Goal: Information Seeking & Learning: Learn about a topic

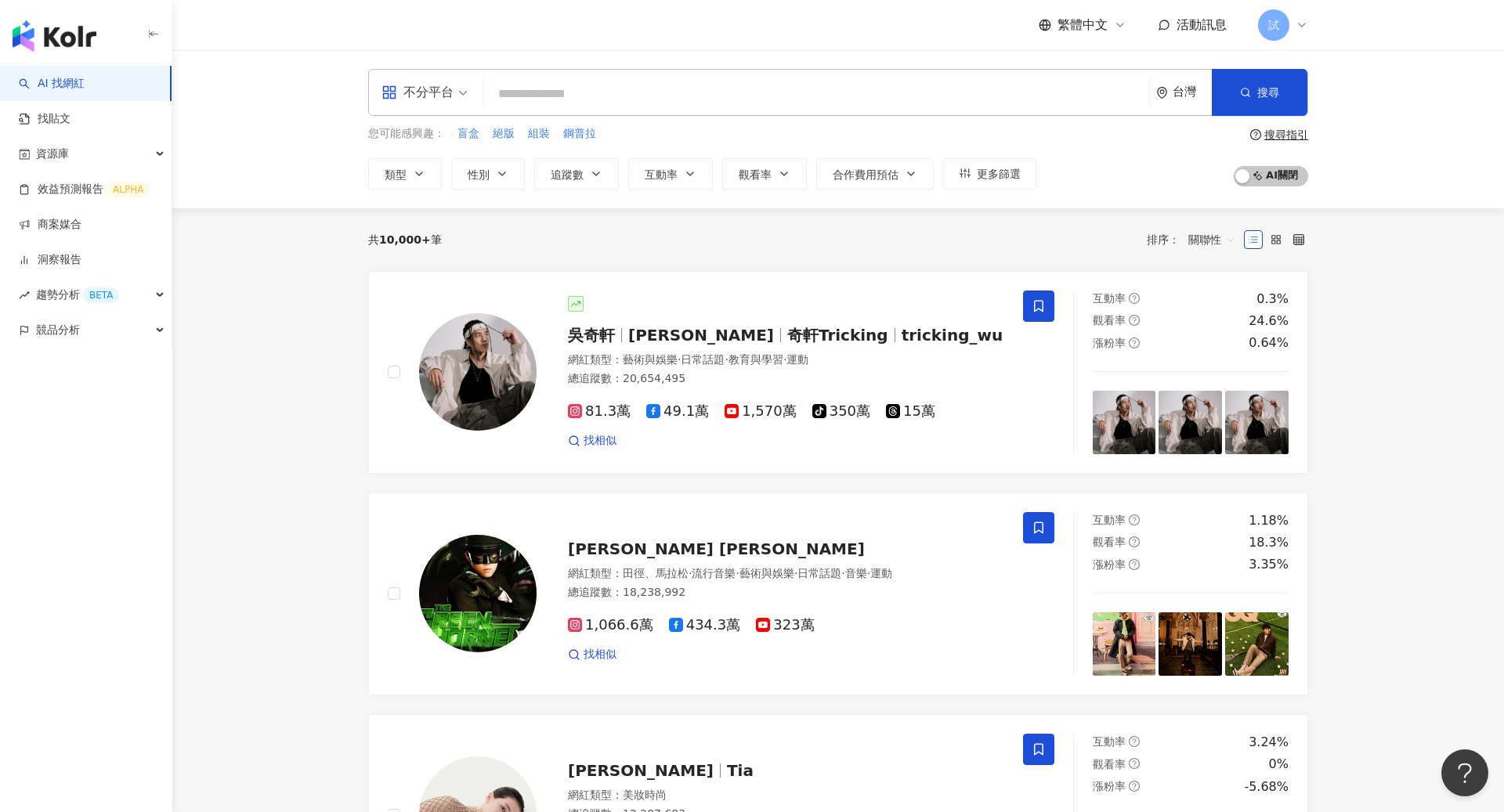
type input "*"
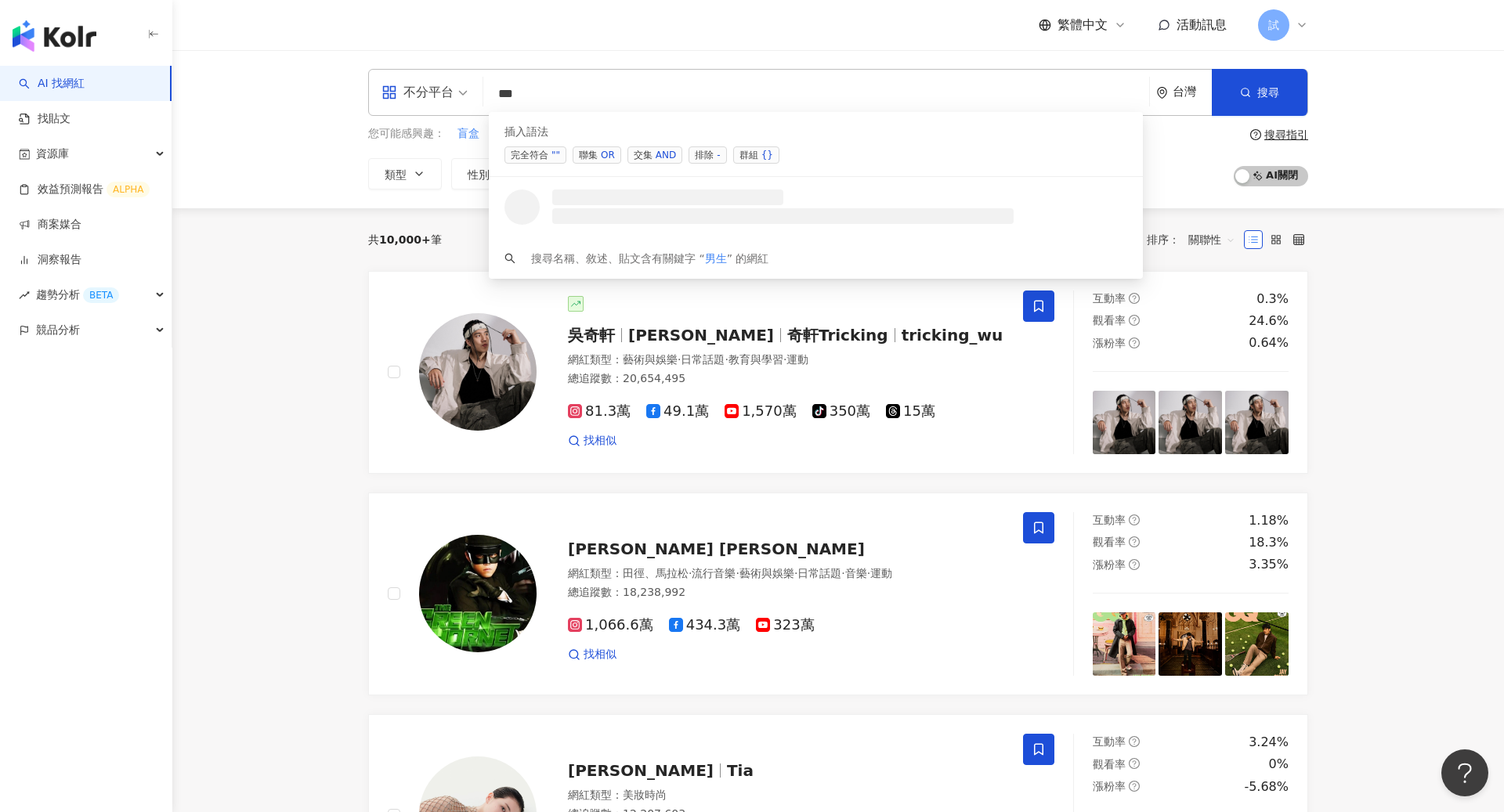
click at [644, 160] on span "交集 AND" at bounding box center [655, 155] width 55 height 17
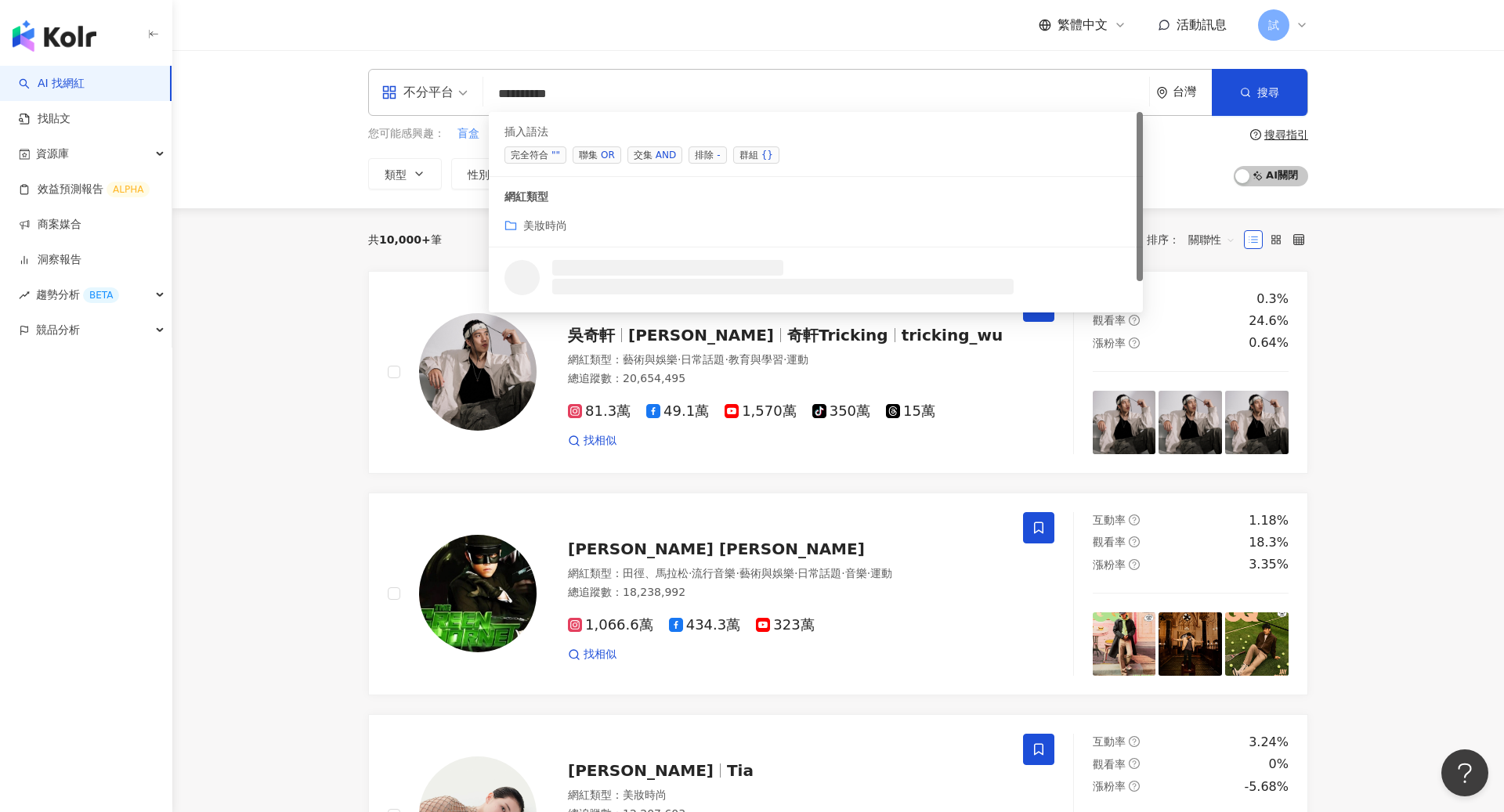
click at [639, 161] on span "交集 AND" at bounding box center [655, 155] width 55 height 17
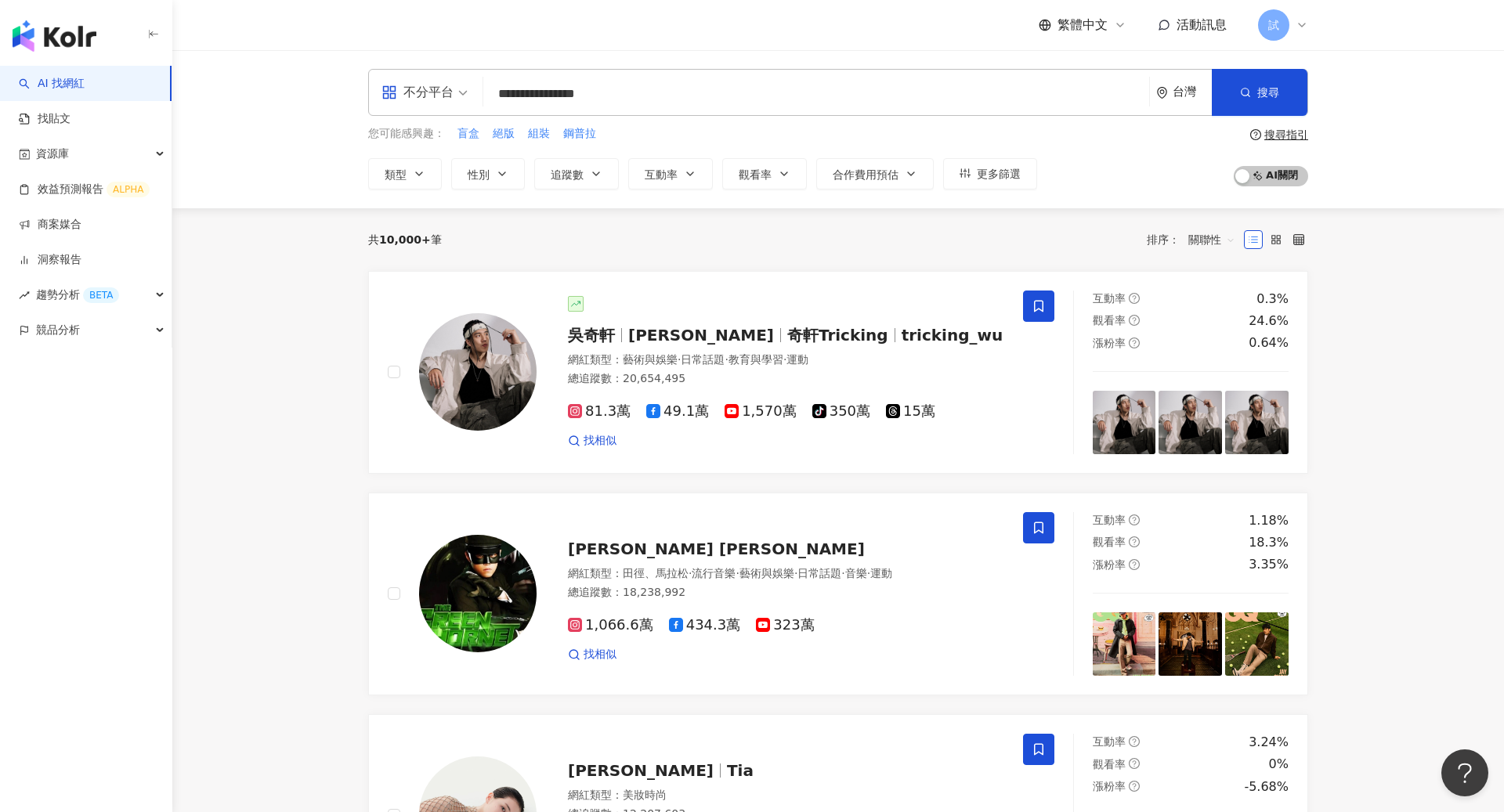
type input "**********"
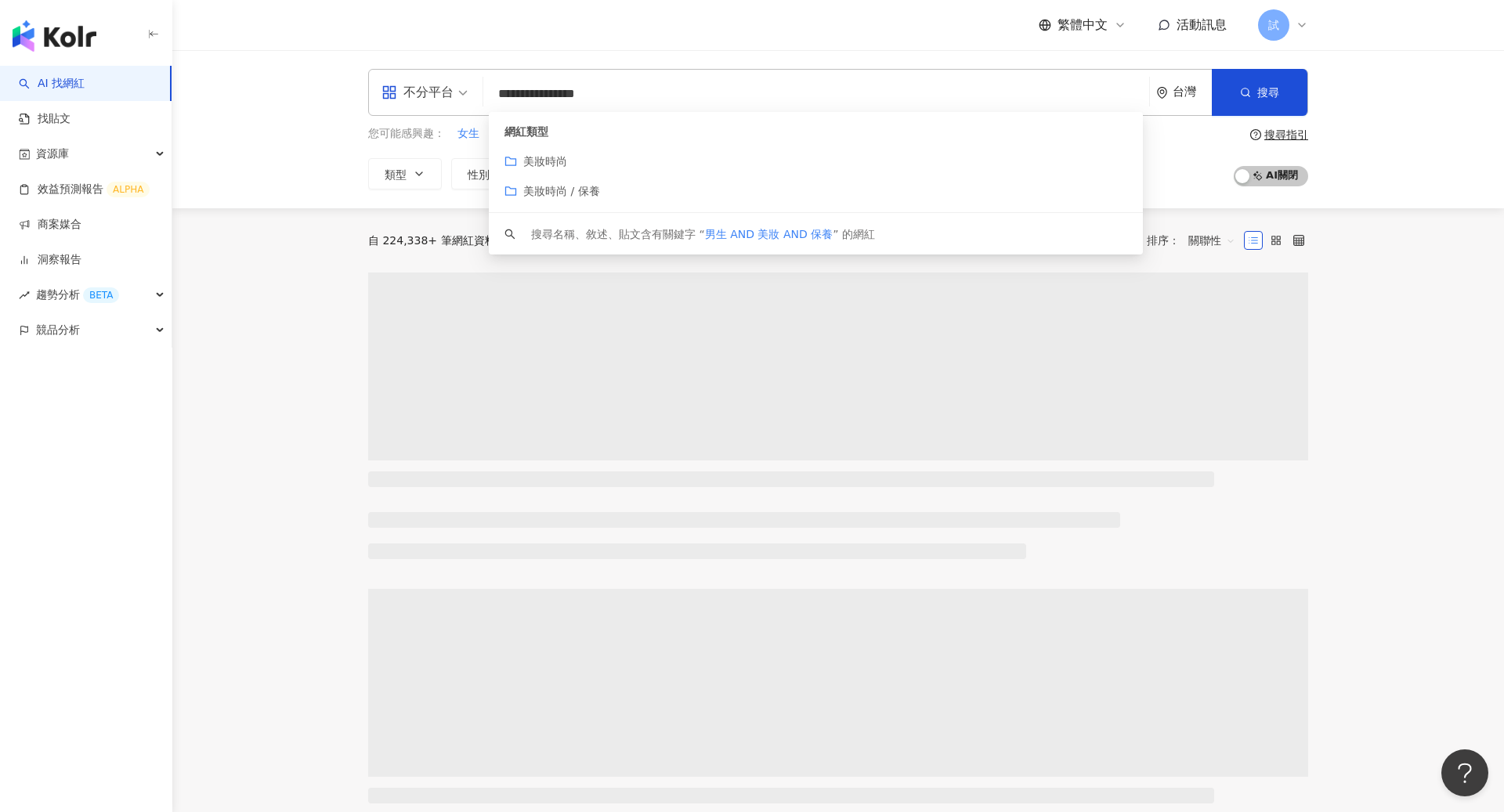
click at [1441, 114] on div "**********" at bounding box center [838, 128] width 1332 height 158
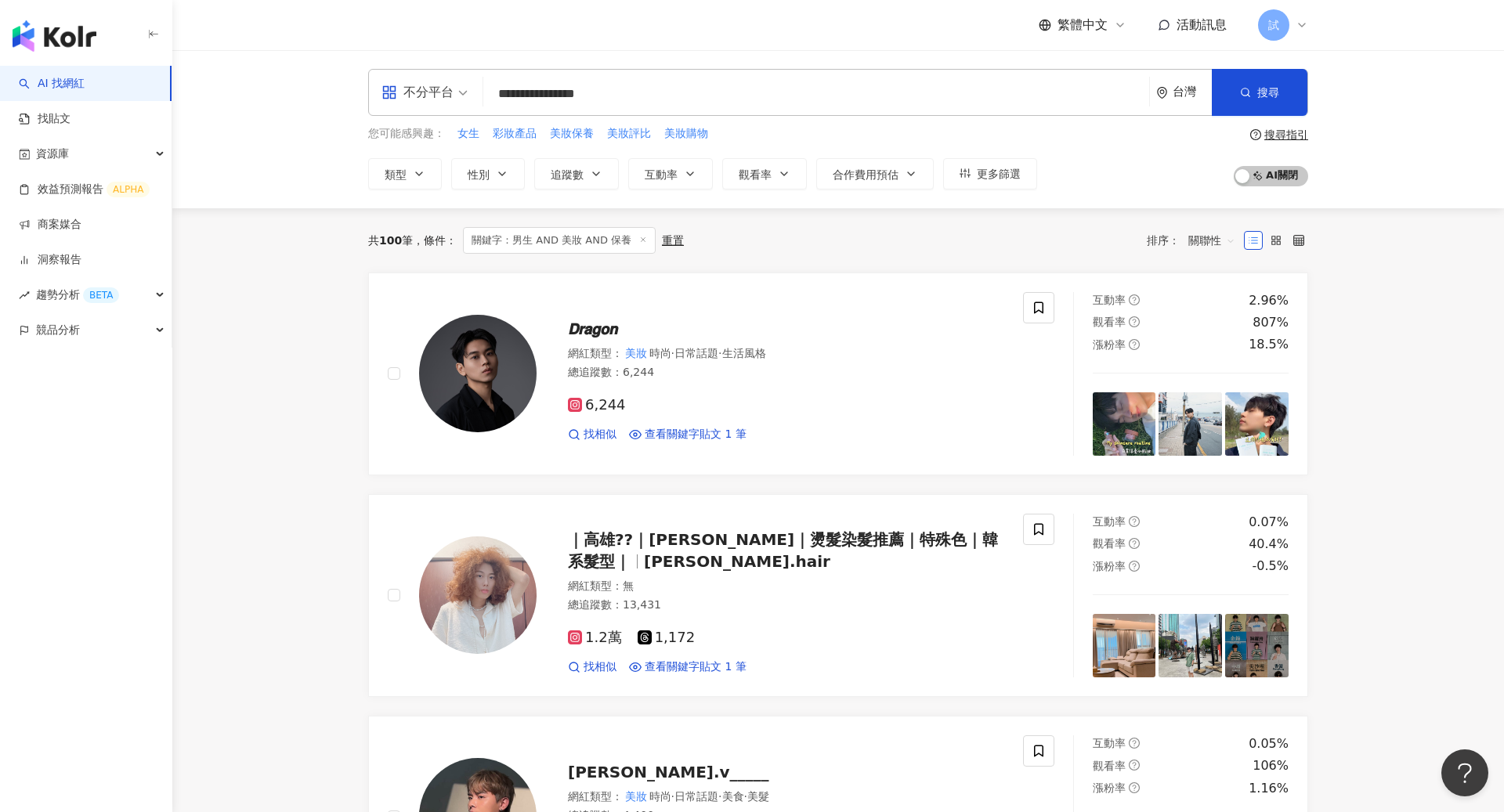
click at [1211, 248] on span "關聯性" at bounding box center [1212, 241] width 47 height 25
click at [1205, 402] on div "關鍵字" at bounding box center [1212, 405] width 39 height 17
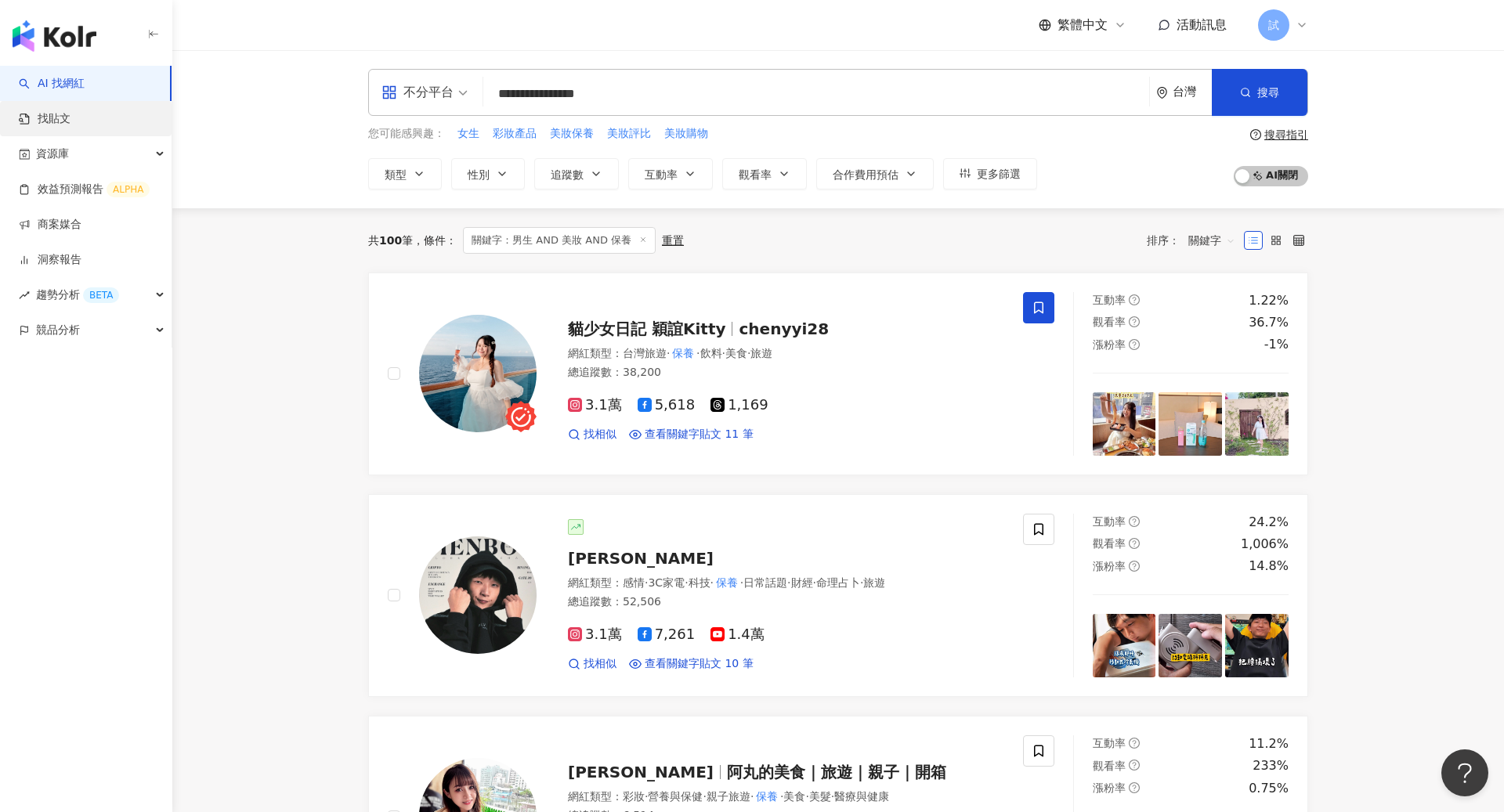
click at [70, 119] on link "找貼文" at bounding box center [44, 119] width 52 height 16
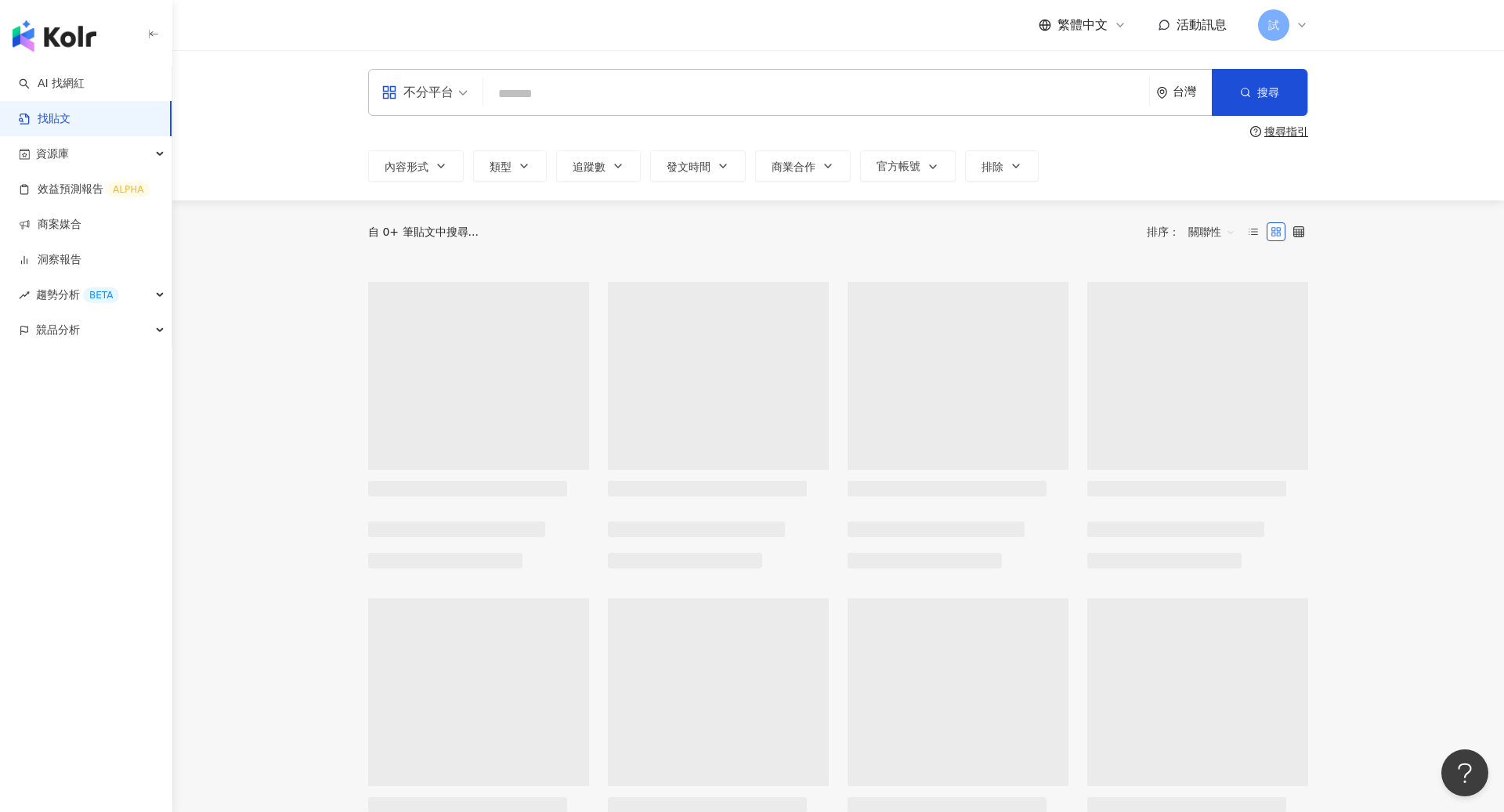
click at [586, 92] on input "search" at bounding box center [815, 94] width 653 height 34
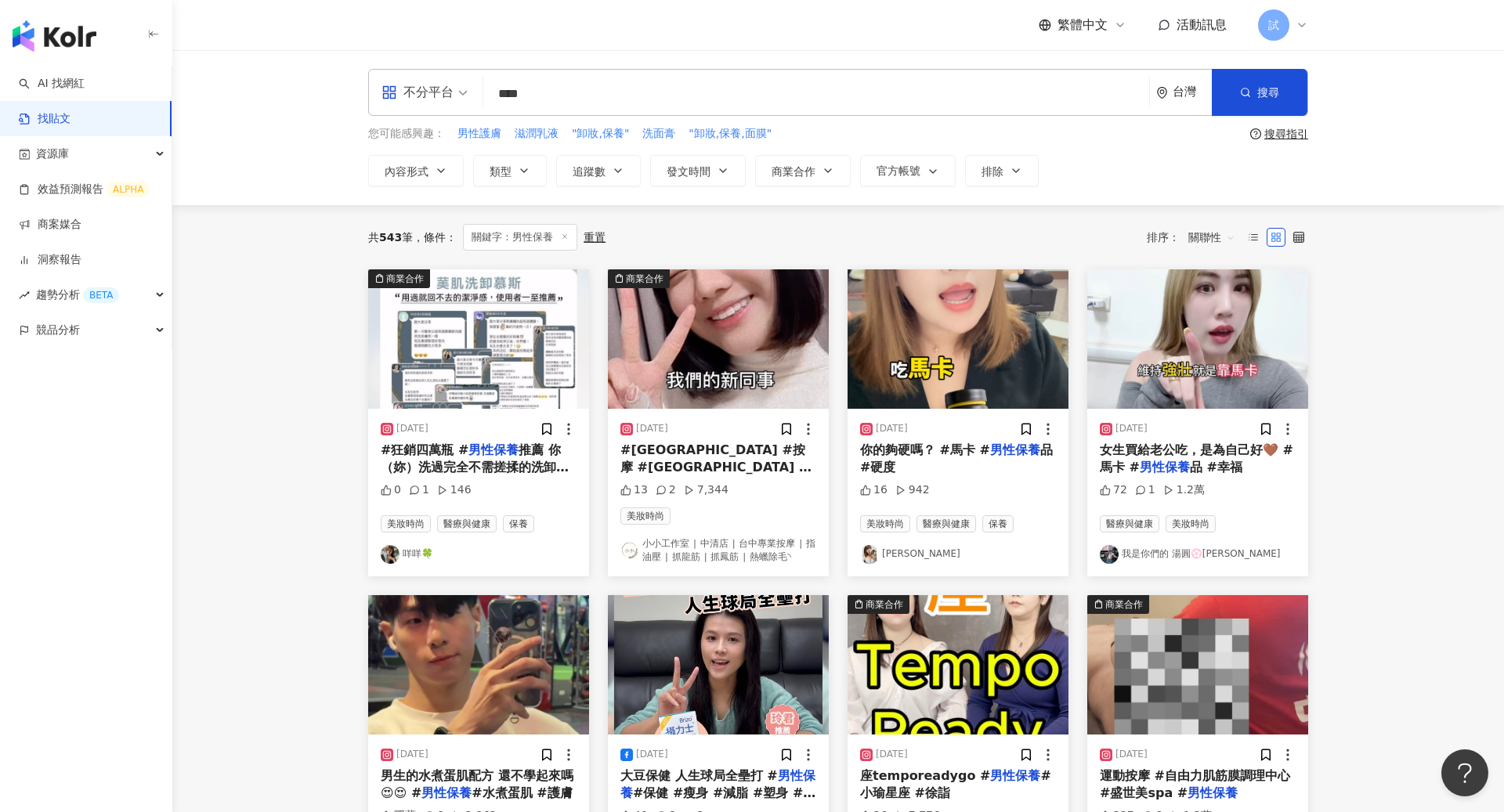
click at [1185, 232] on div "關聯性" at bounding box center [1212, 237] width 64 height 25
click at [1223, 393] on div "發文時間" at bounding box center [1214, 401] width 44 height 17
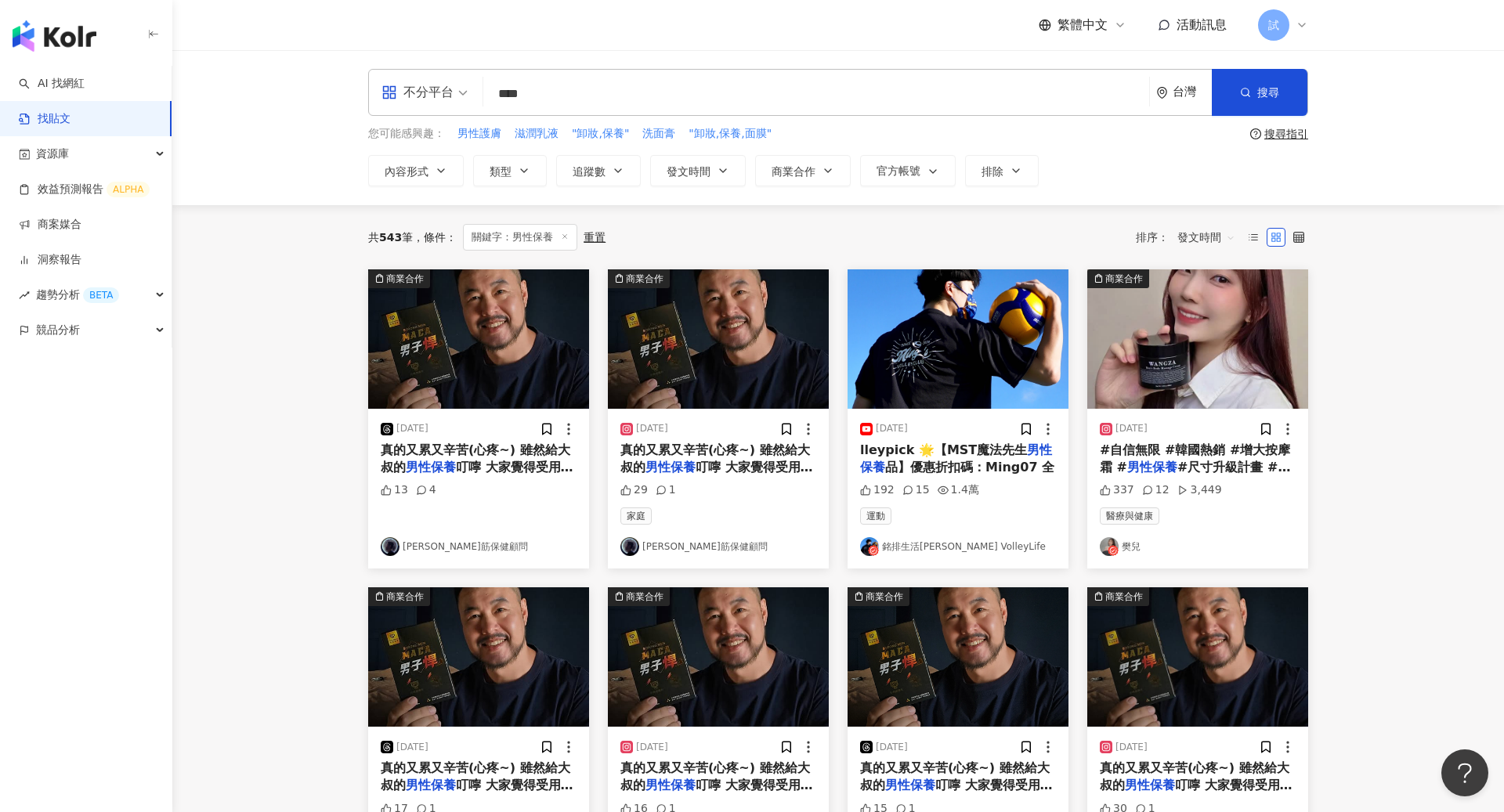
click at [670, 101] on input "****" at bounding box center [815, 94] width 653 height 34
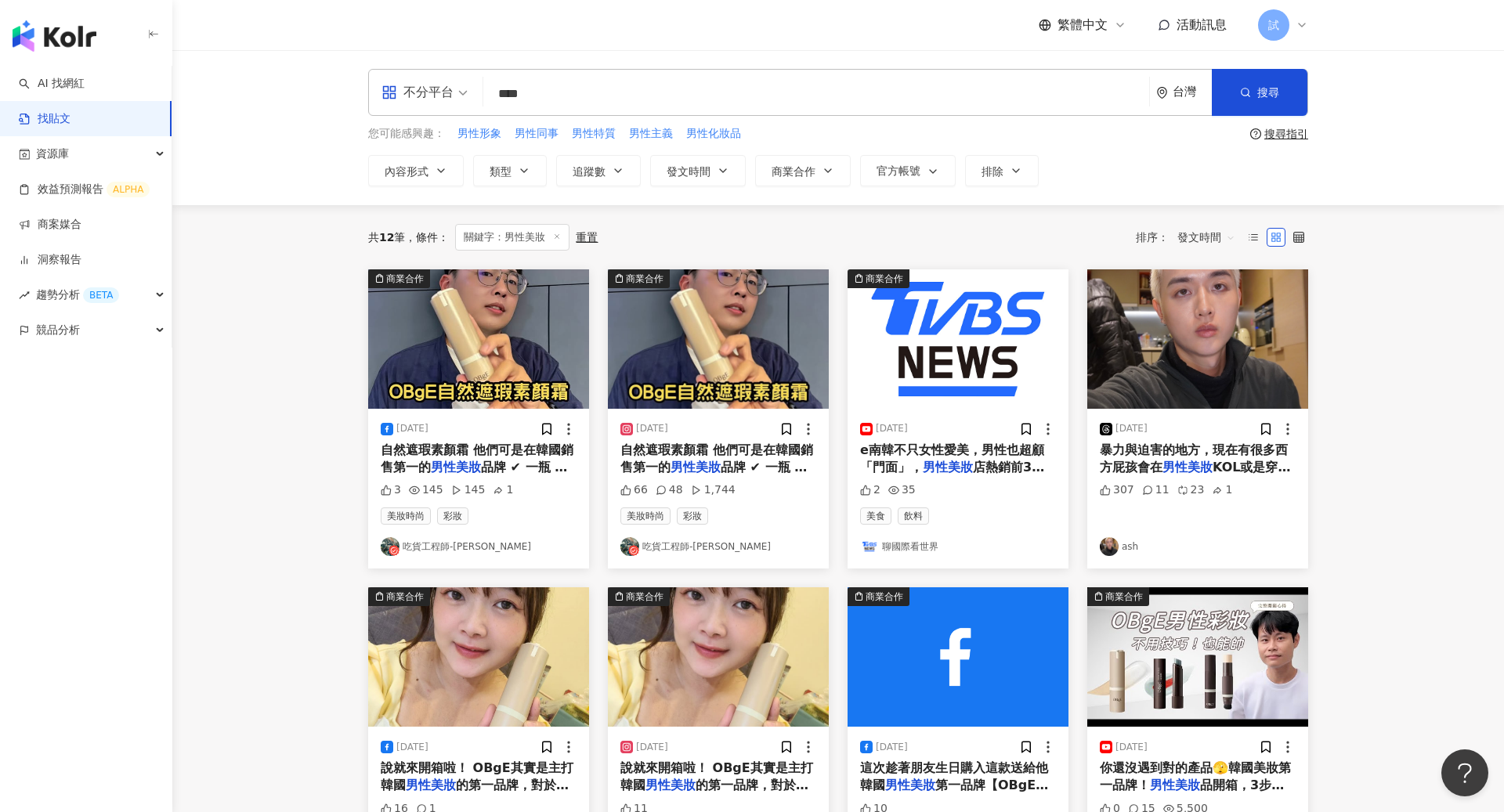
click at [635, 88] on input "****" at bounding box center [815, 94] width 653 height 34
click at [613, 157] on span "聯集 OR" at bounding box center [597, 156] width 48 height 17
click at [668, 155] on div "AND" at bounding box center [666, 156] width 20 height 16
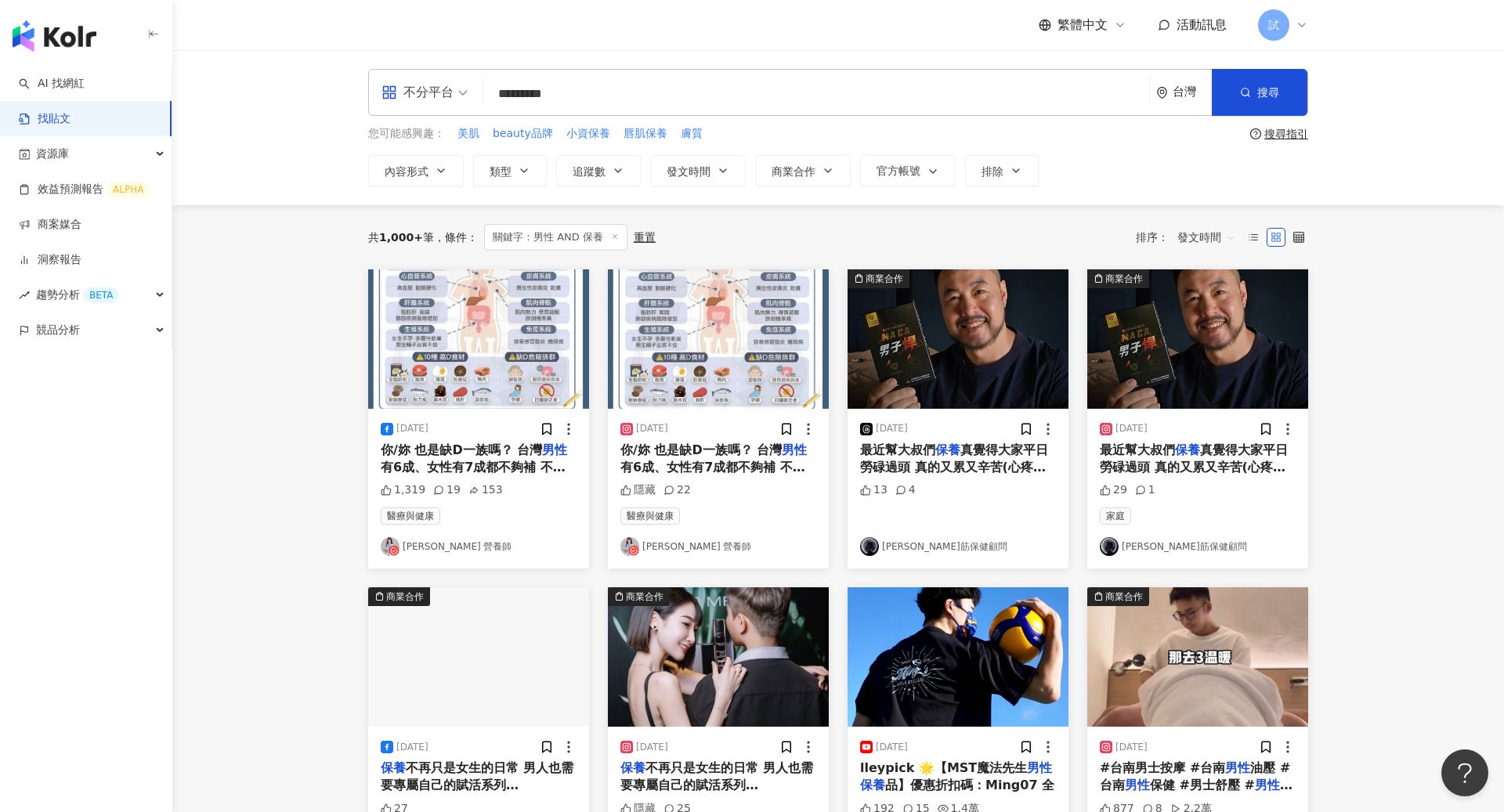
type input "*********"
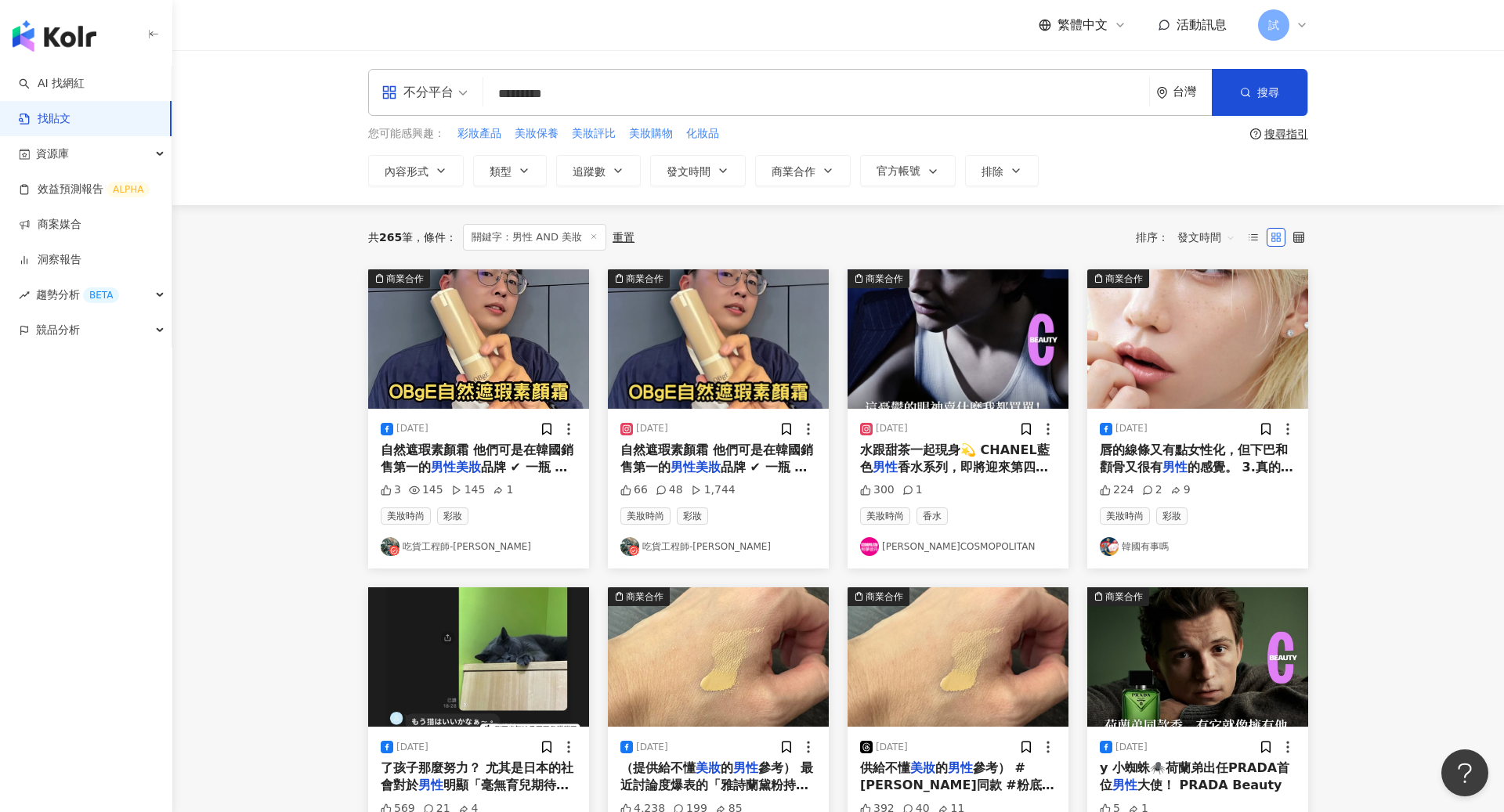
click at [1211, 237] on span "發文時間" at bounding box center [1206, 237] width 58 height 25
click at [1209, 401] on div "發文時間" at bounding box center [1206, 401] width 50 height 17
click at [54, 336] on span "競品分析" at bounding box center [58, 330] width 44 height 35
click at [100, 393] on link "關鍵字提及分析" at bounding box center [75, 401] width 77 height 16
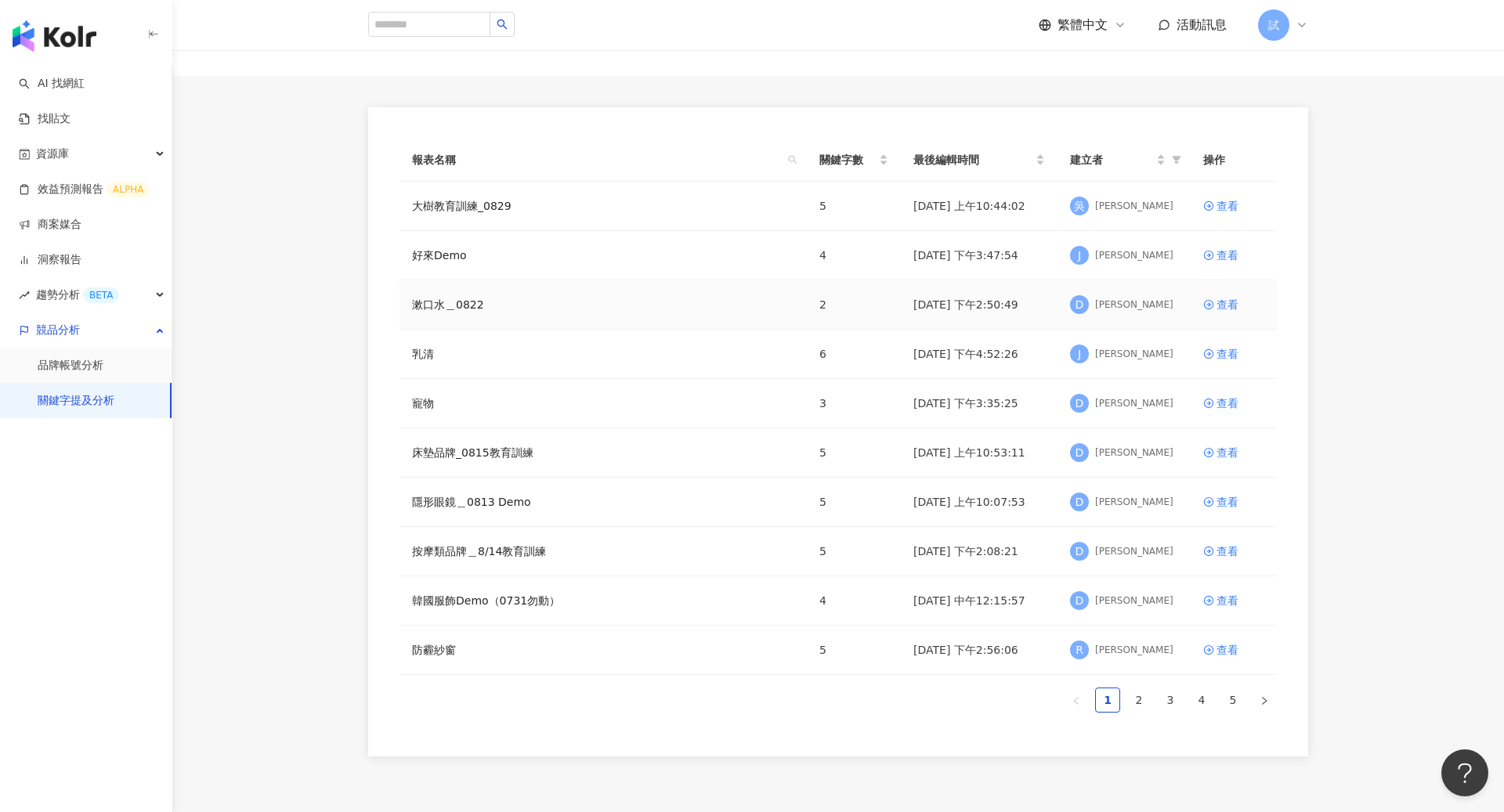
scroll to position [73, 0]
click at [1196, 695] on link "4" at bounding box center [1202, 697] width 24 height 24
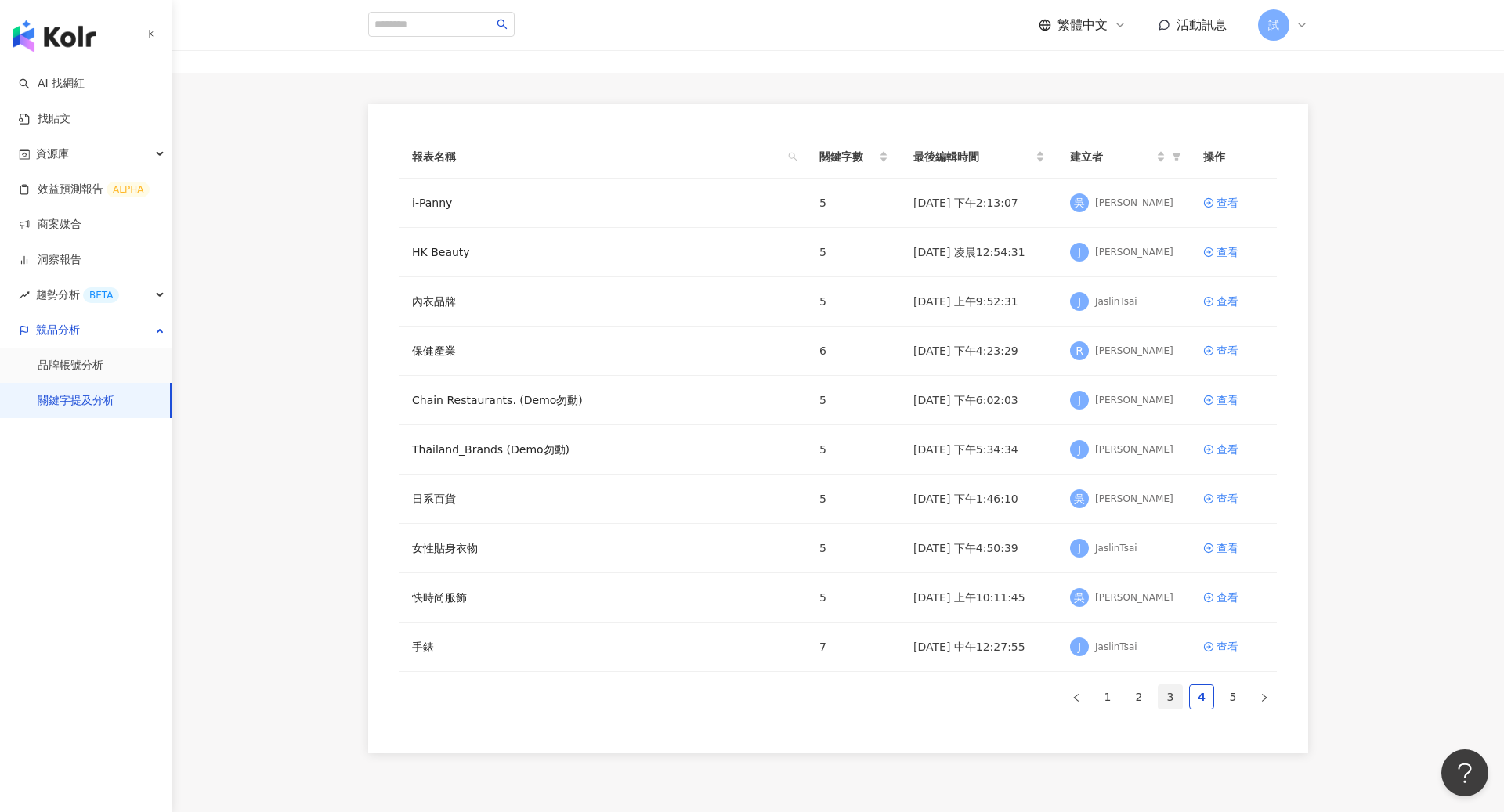
click at [1169, 690] on link "3" at bounding box center [1170, 697] width 24 height 24
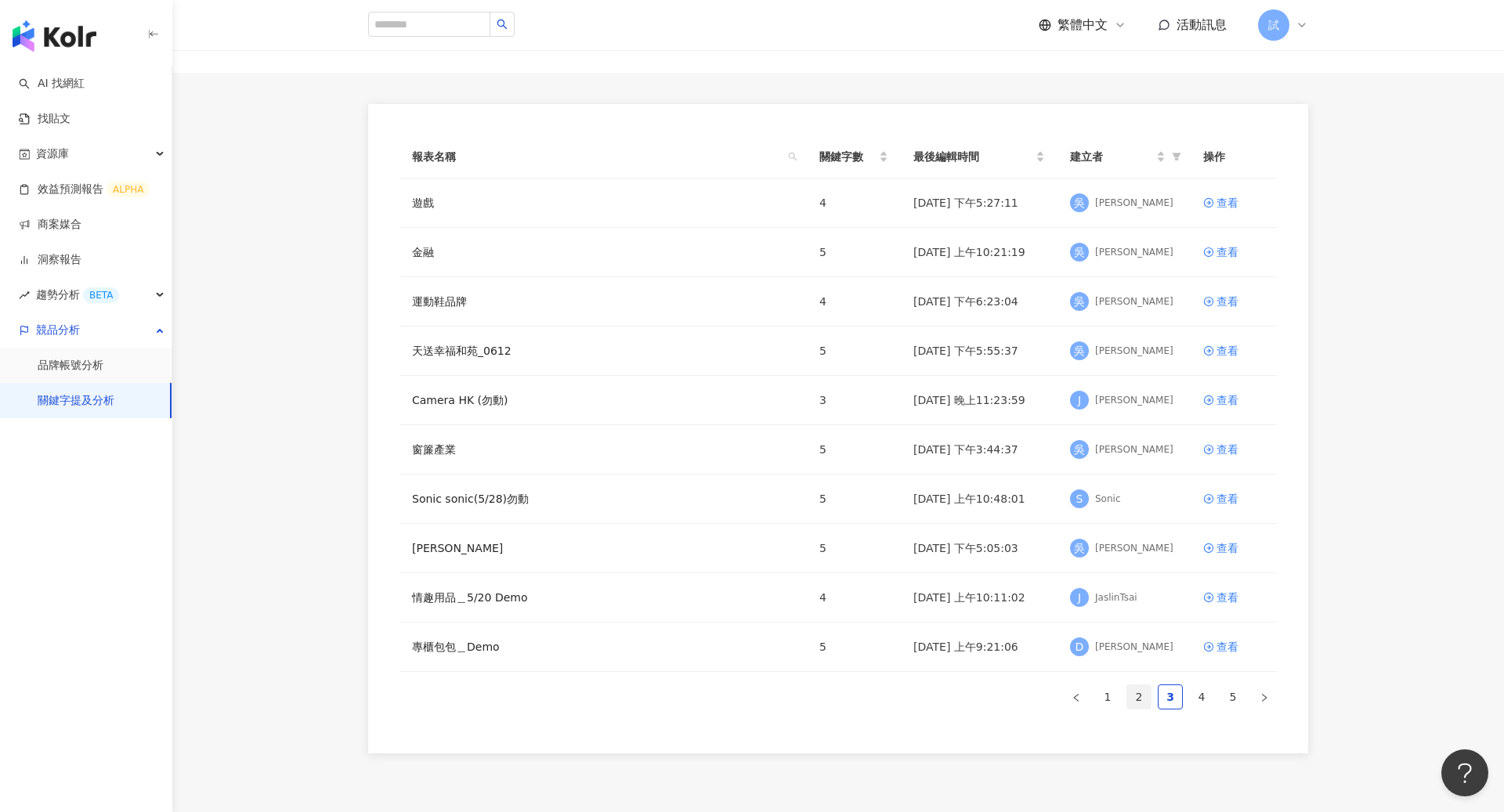
click at [1139, 695] on link "2" at bounding box center [1139, 697] width 24 height 24
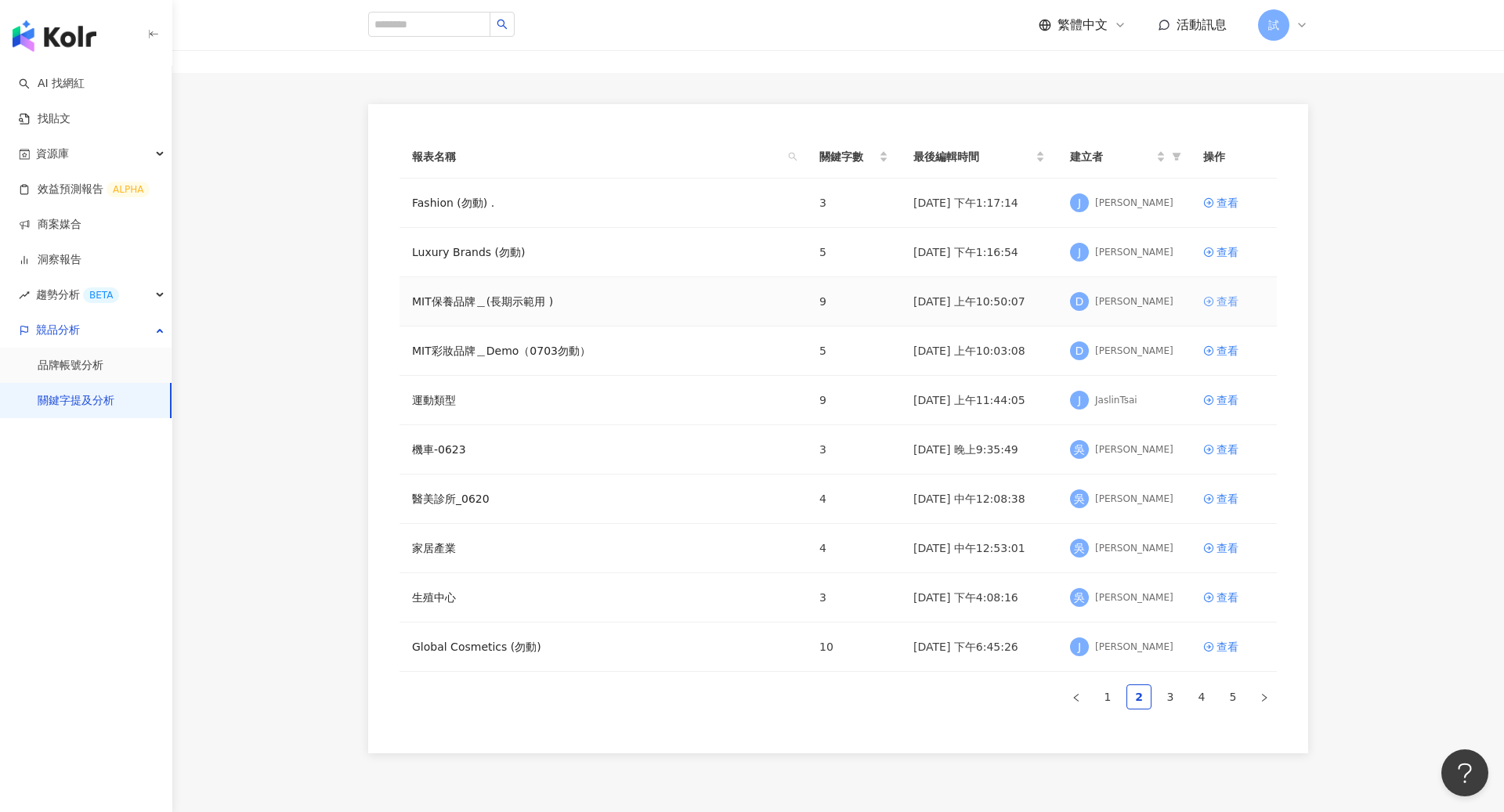
click at [1230, 293] on div "查看" at bounding box center [1228, 302] width 22 height 17
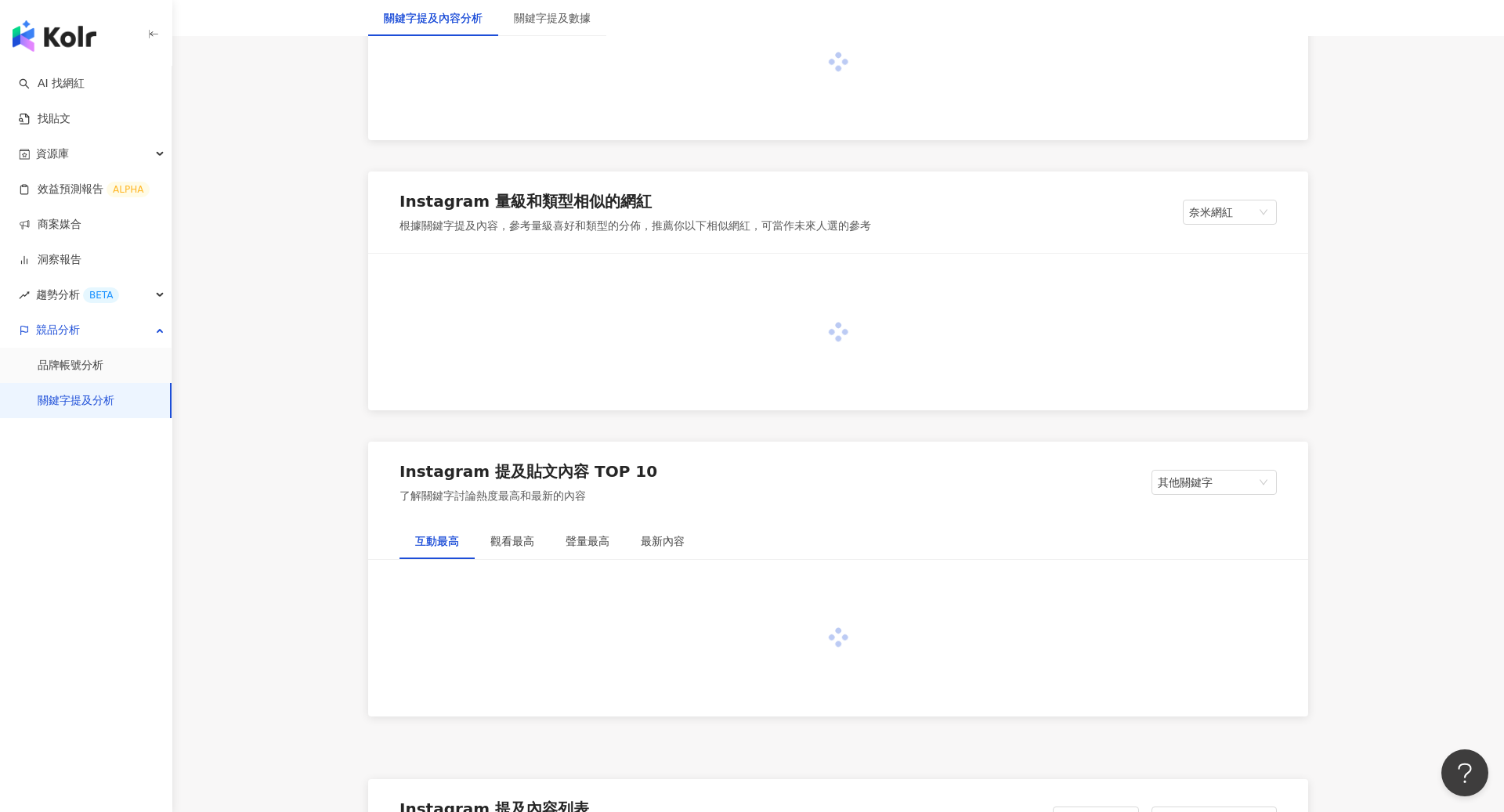
scroll to position [1214, 0]
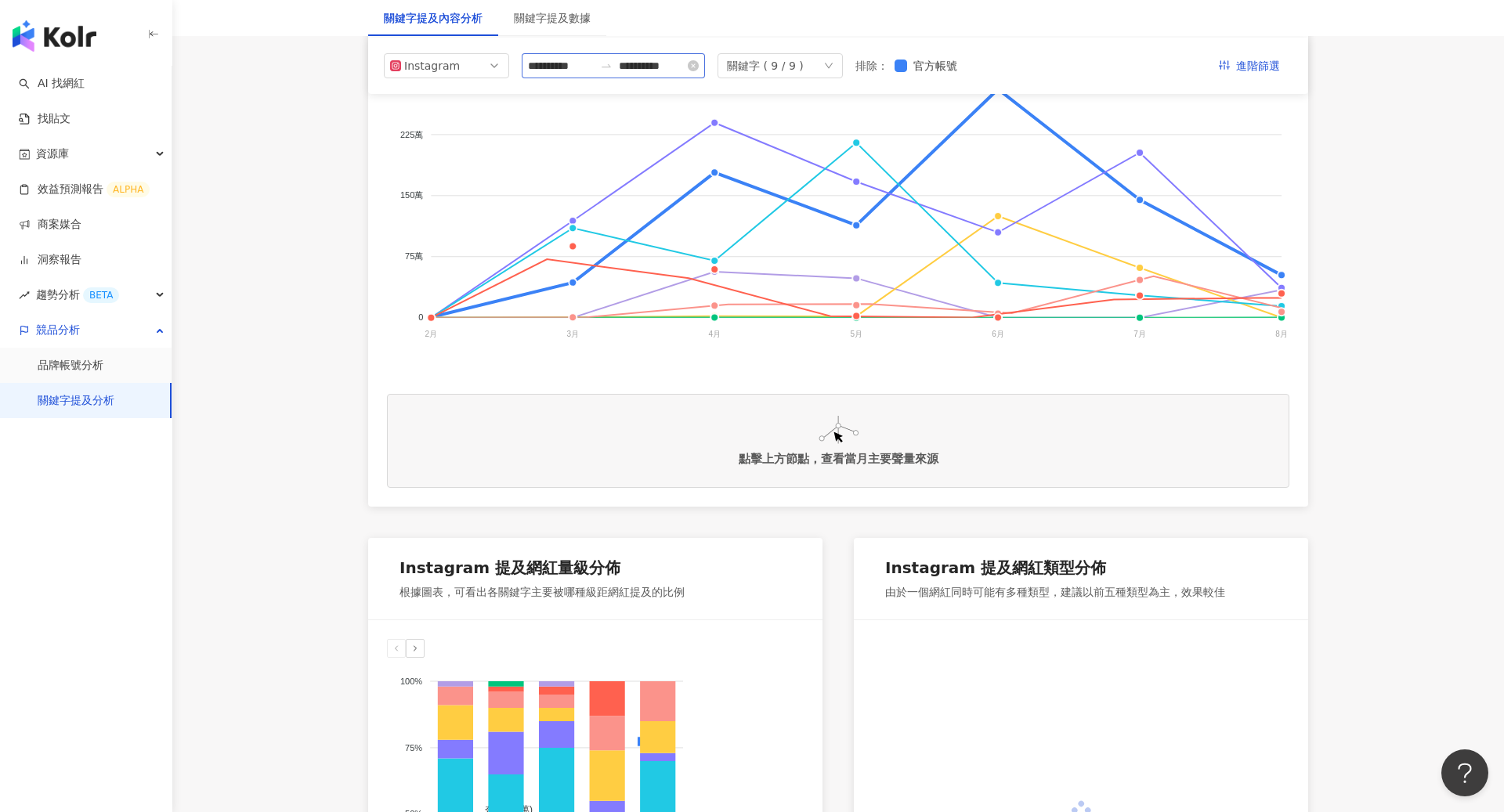
scroll to position [313, 0]
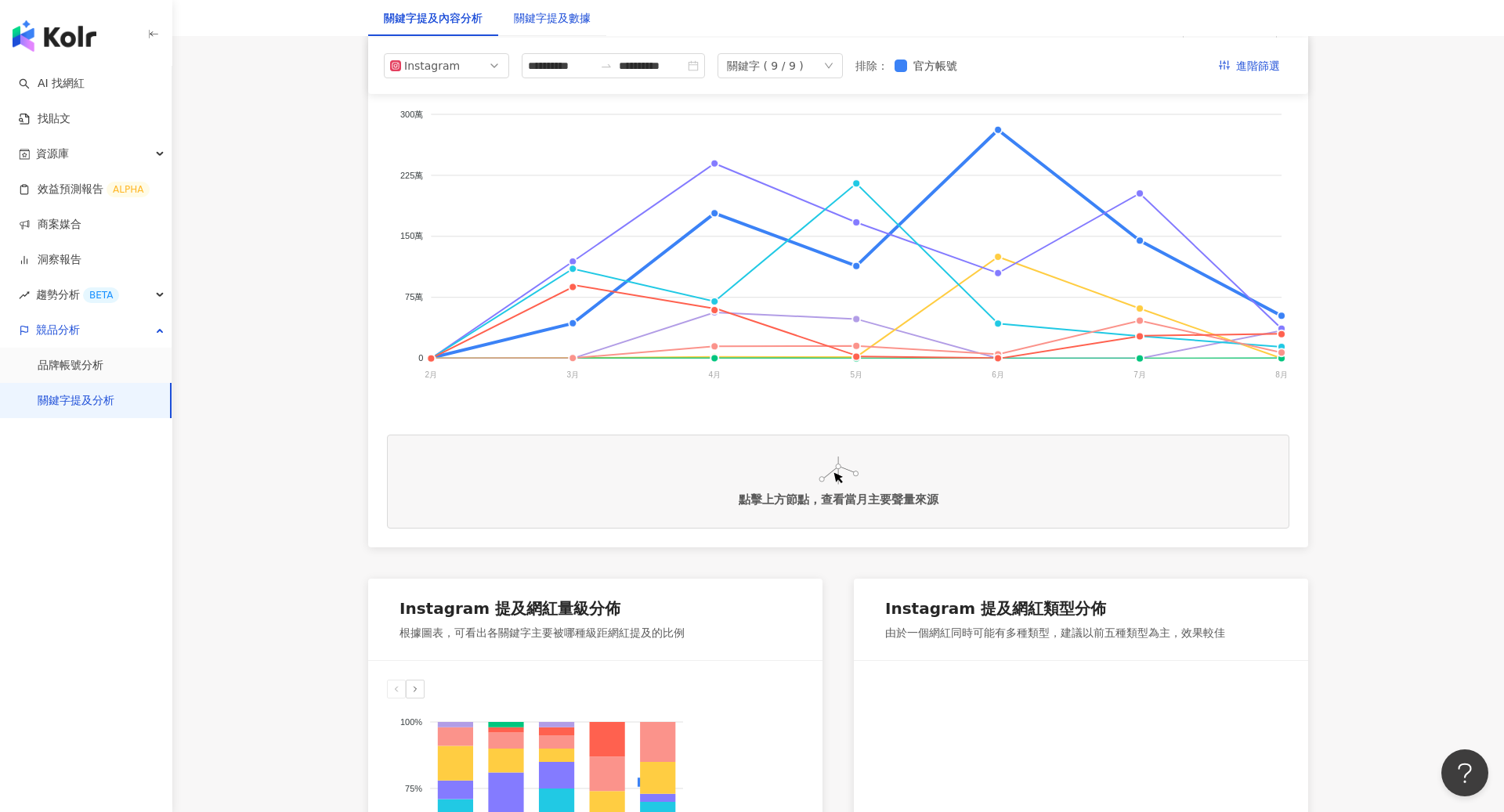
click at [575, 20] on div "關鍵字提及數據" at bounding box center [552, 18] width 77 height 17
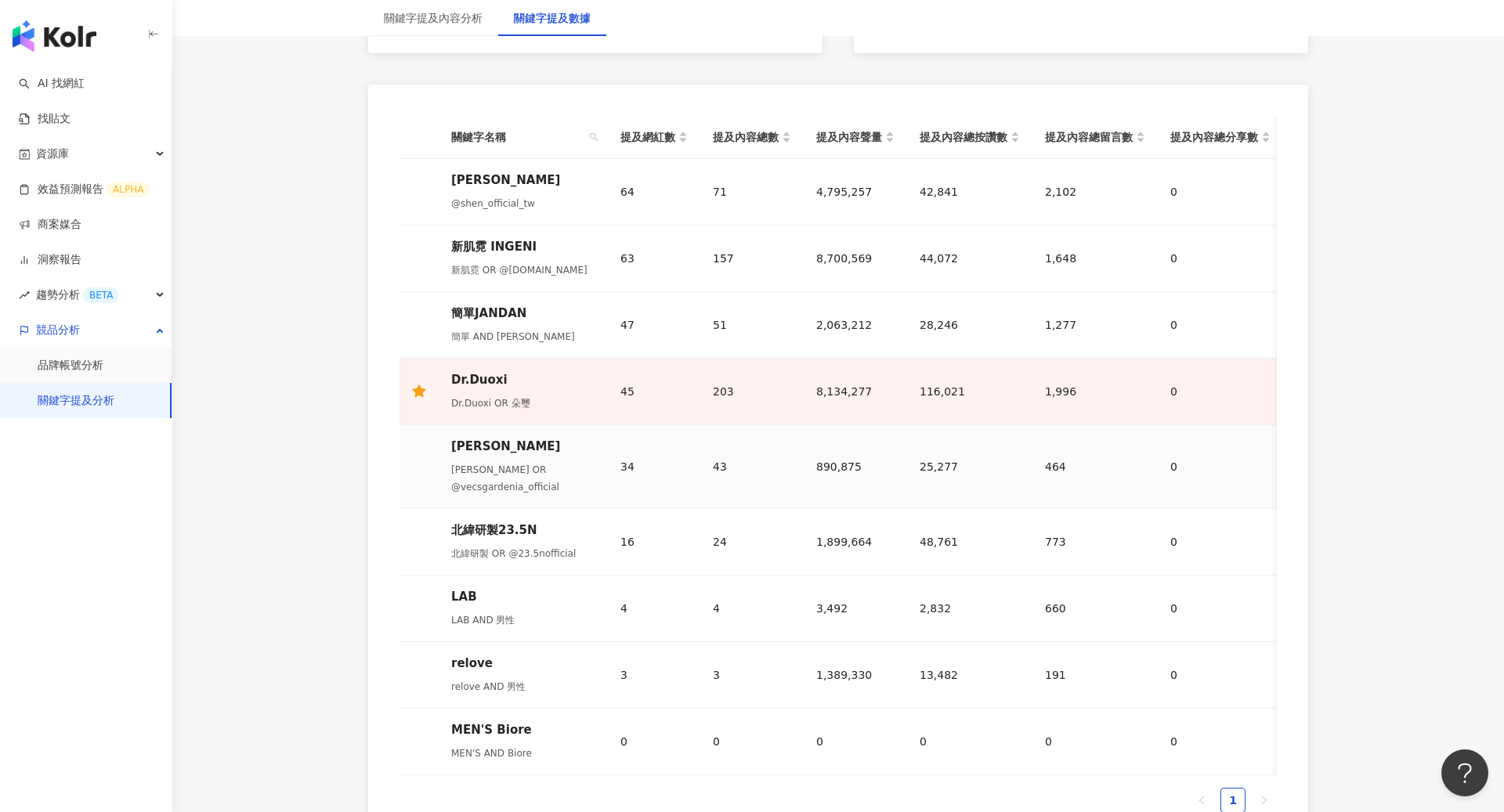
scroll to position [744, 0]
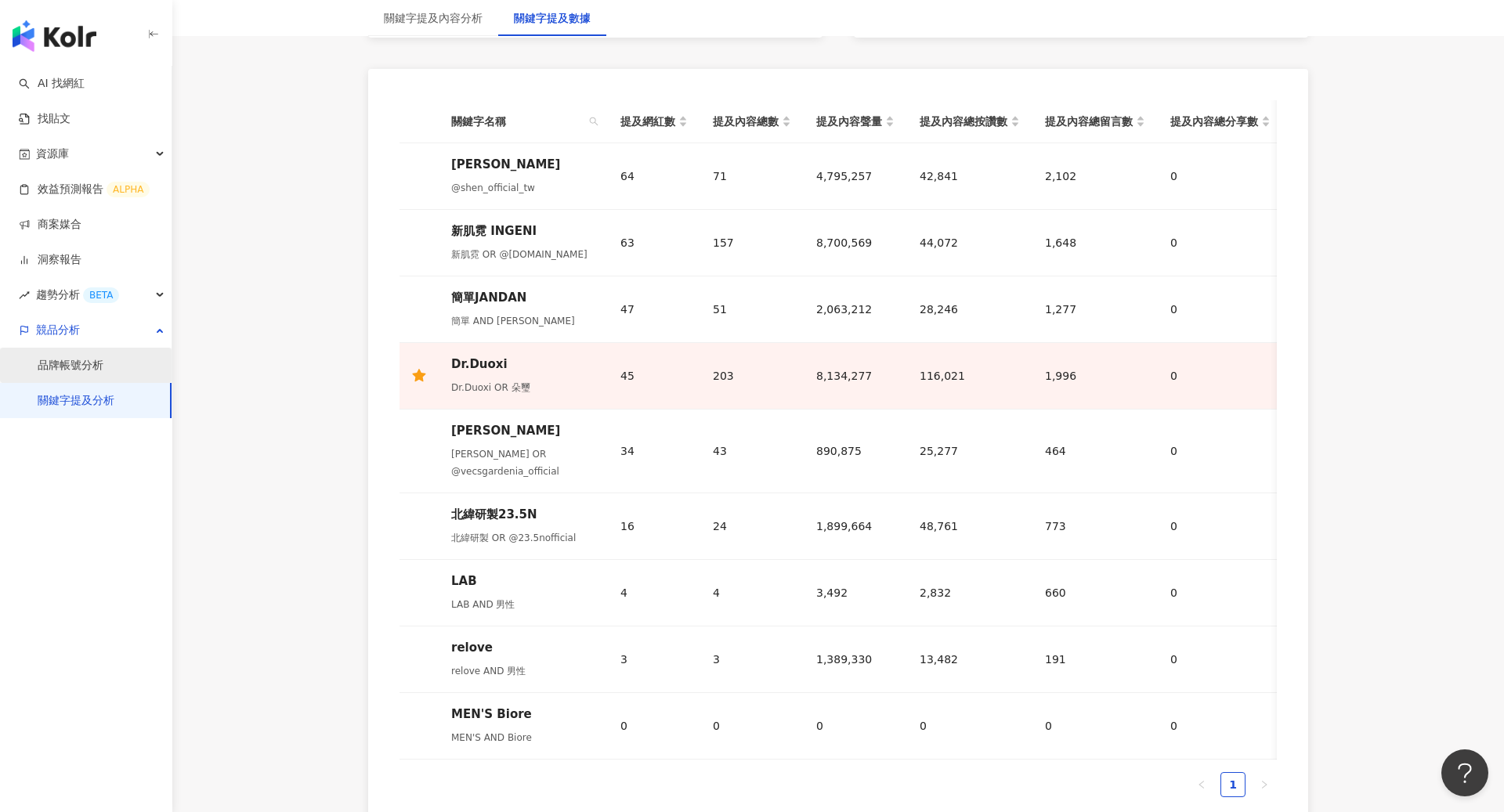
click at [82, 373] on link "品牌帳號分析" at bounding box center [70, 366] width 66 height 16
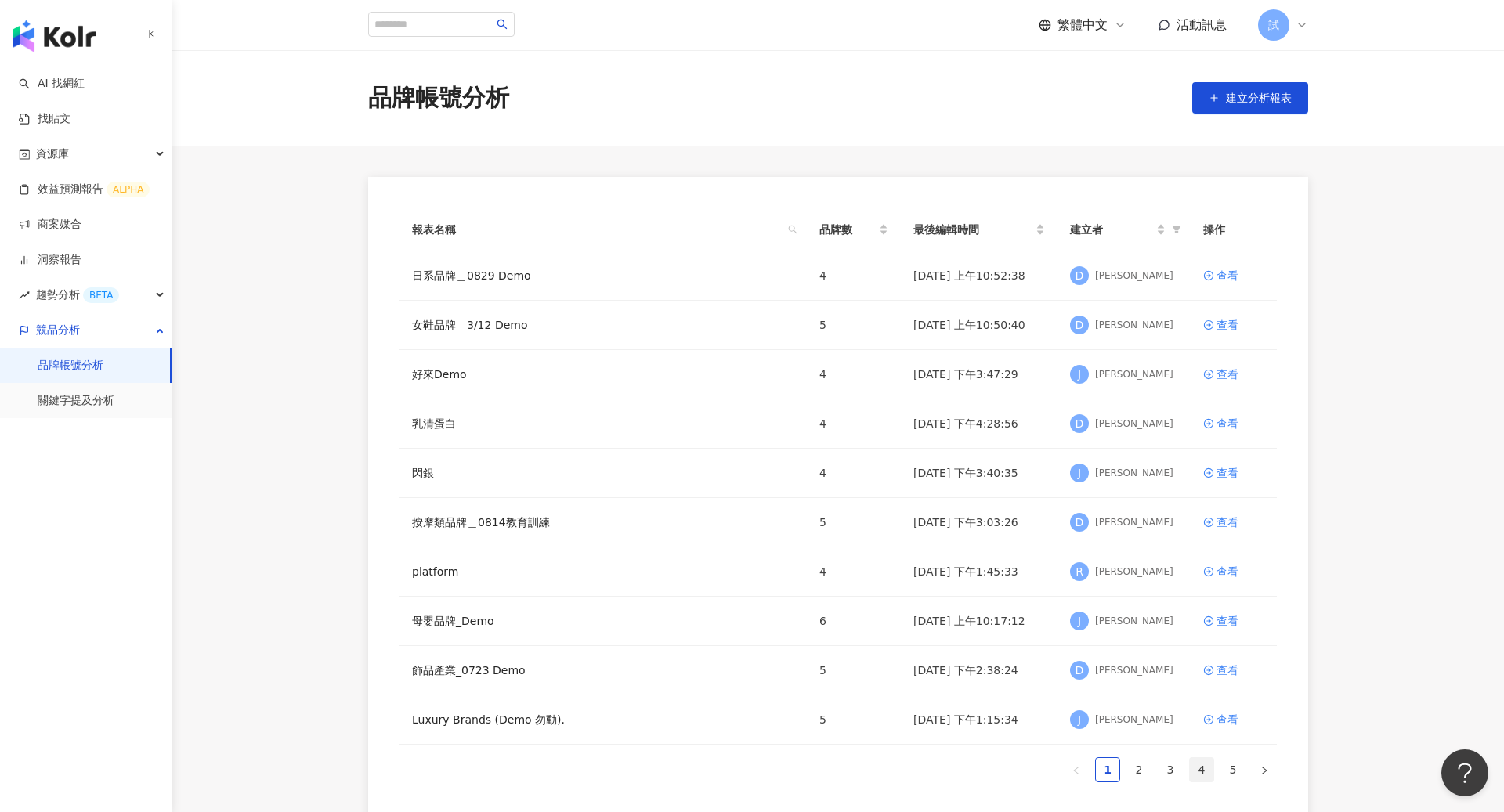
click at [1206, 769] on link "4" at bounding box center [1202, 770] width 24 height 24
click at [1229, 769] on link "5" at bounding box center [1233, 770] width 24 height 24
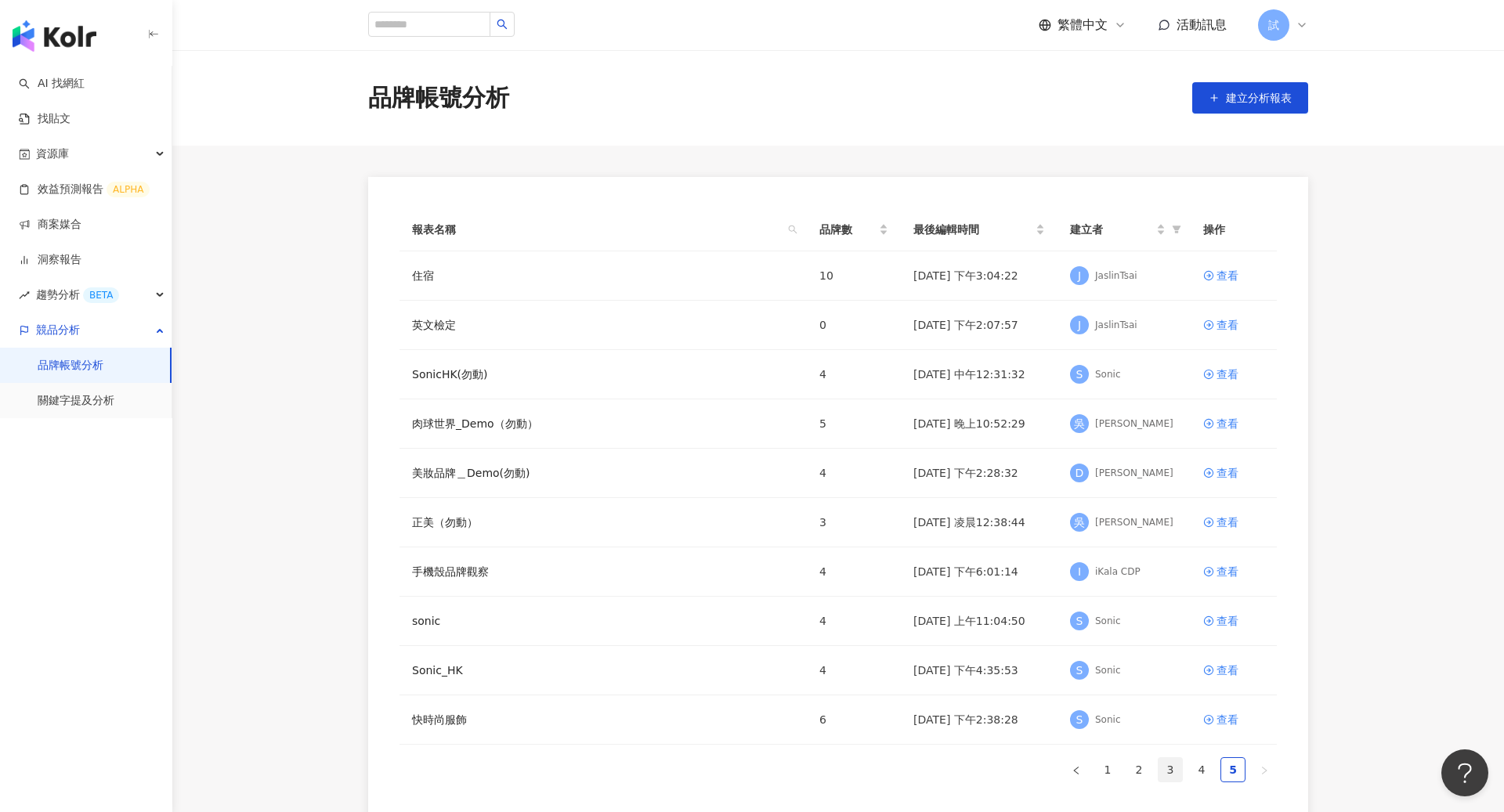
click at [1175, 769] on link "3" at bounding box center [1170, 770] width 24 height 24
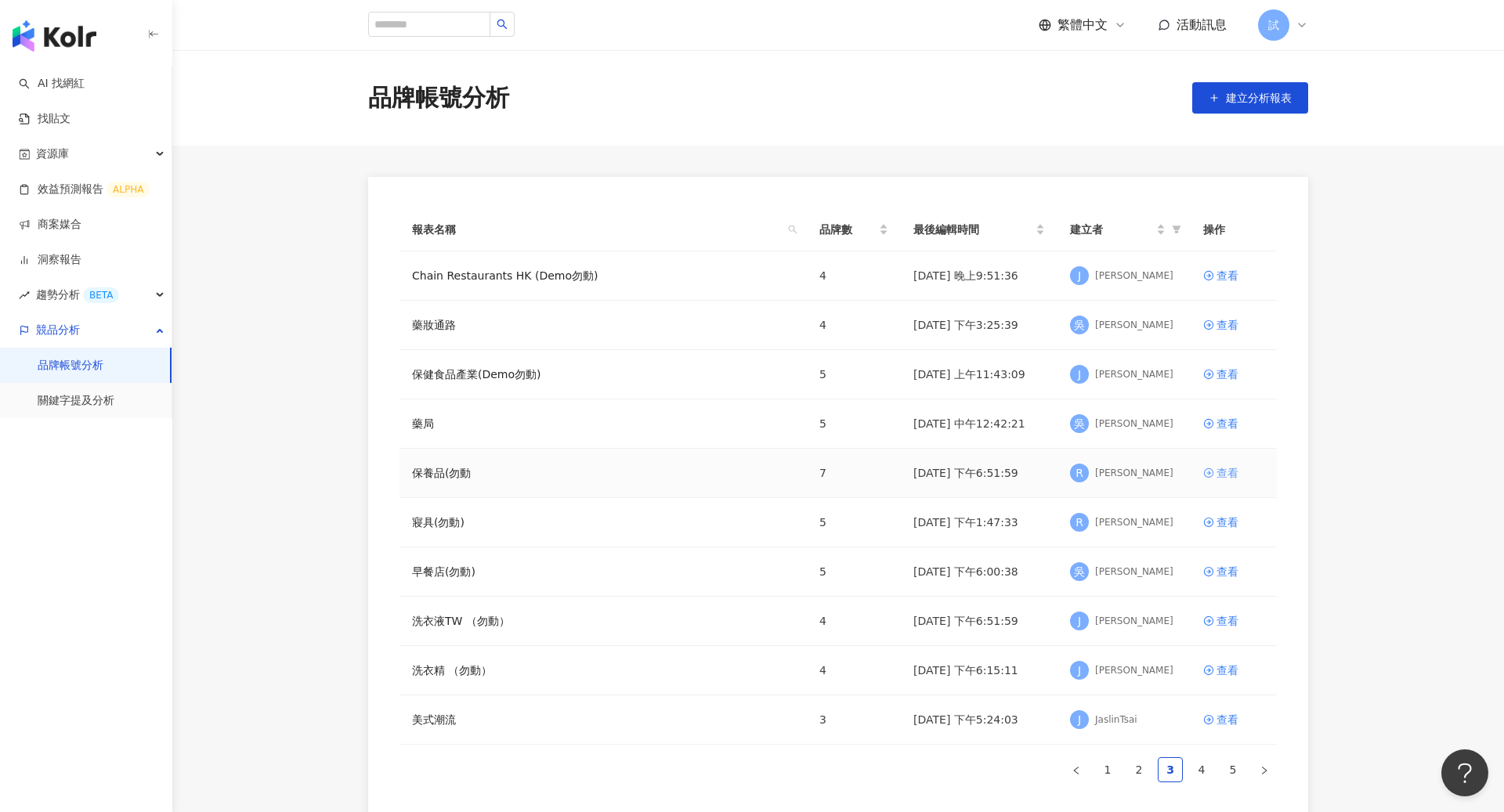
click at [1234, 475] on div "查看" at bounding box center [1228, 473] width 22 height 17
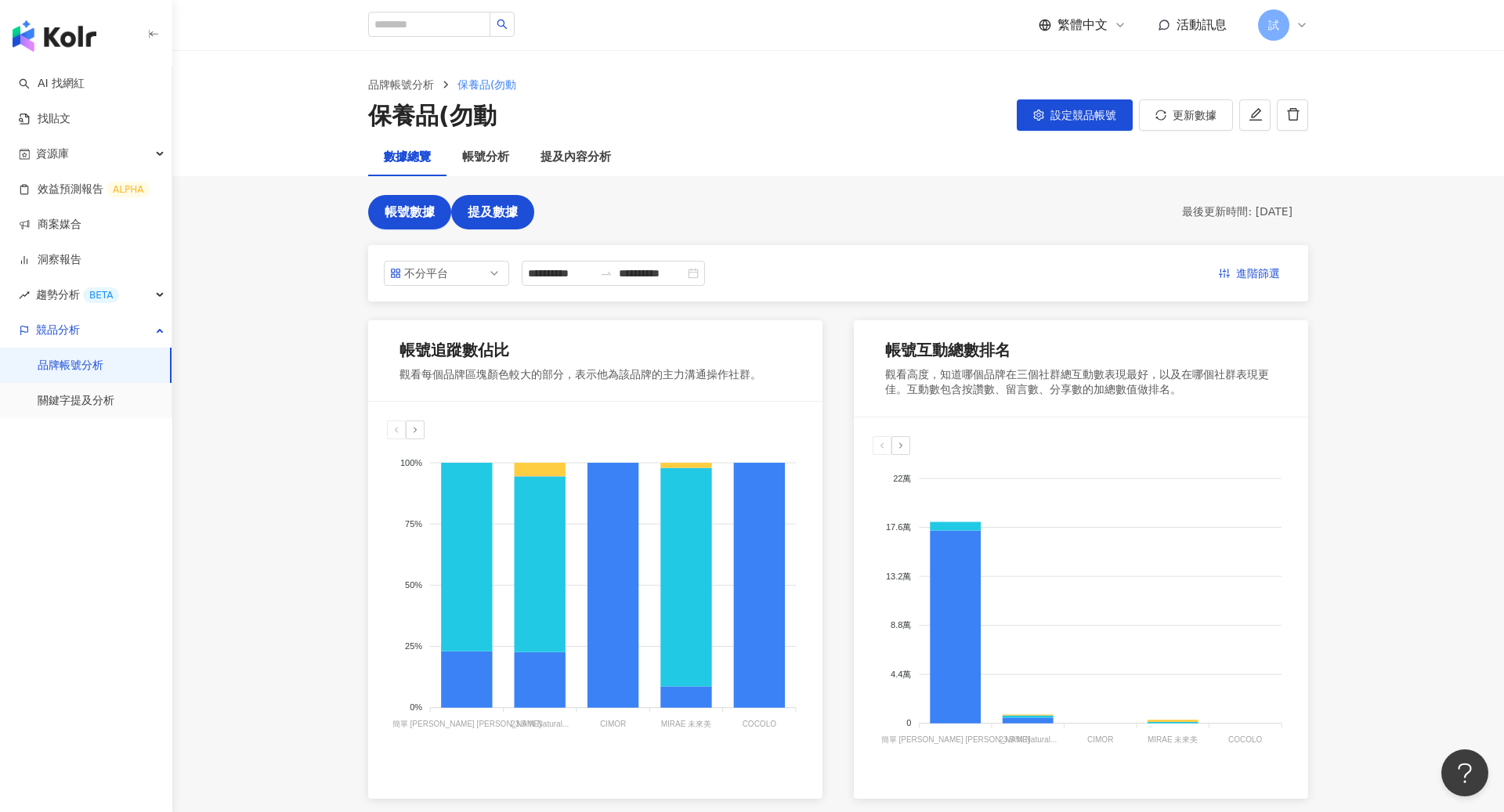
click at [507, 217] on span "提及數據" at bounding box center [492, 212] width 50 height 14
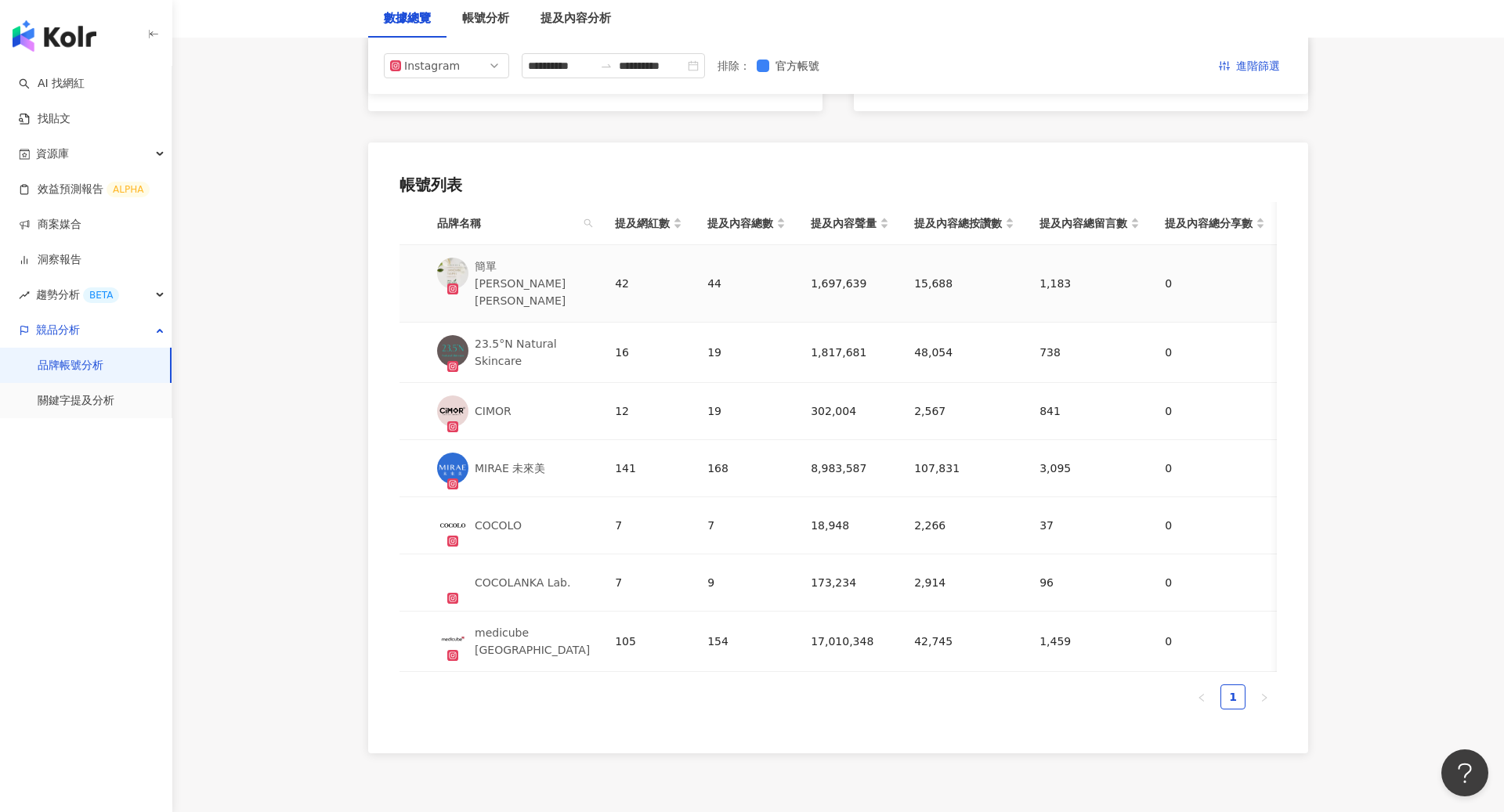
scroll to position [654, 0]
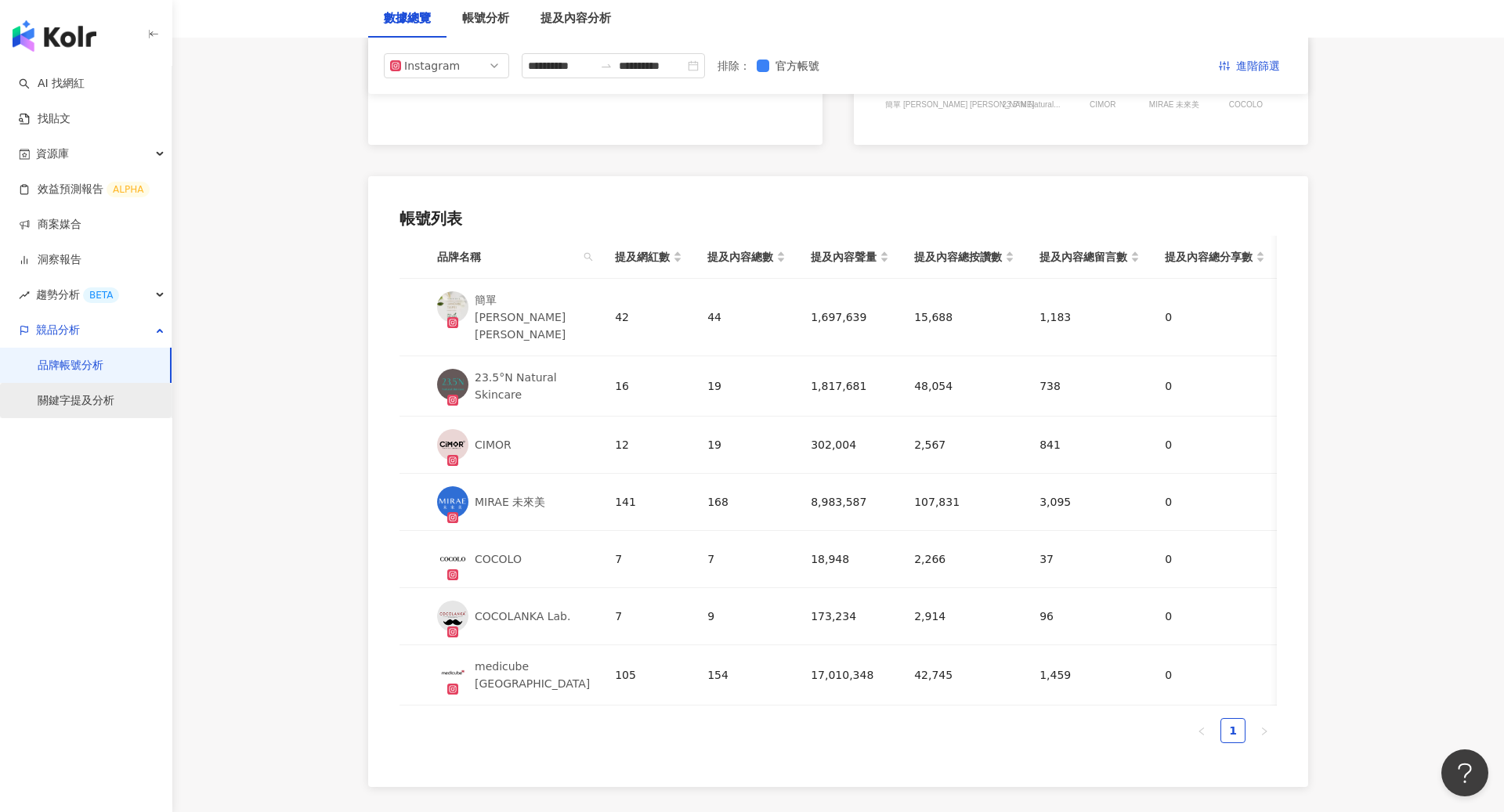
click at [114, 393] on link "關鍵字提及分析" at bounding box center [75, 401] width 77 height 16
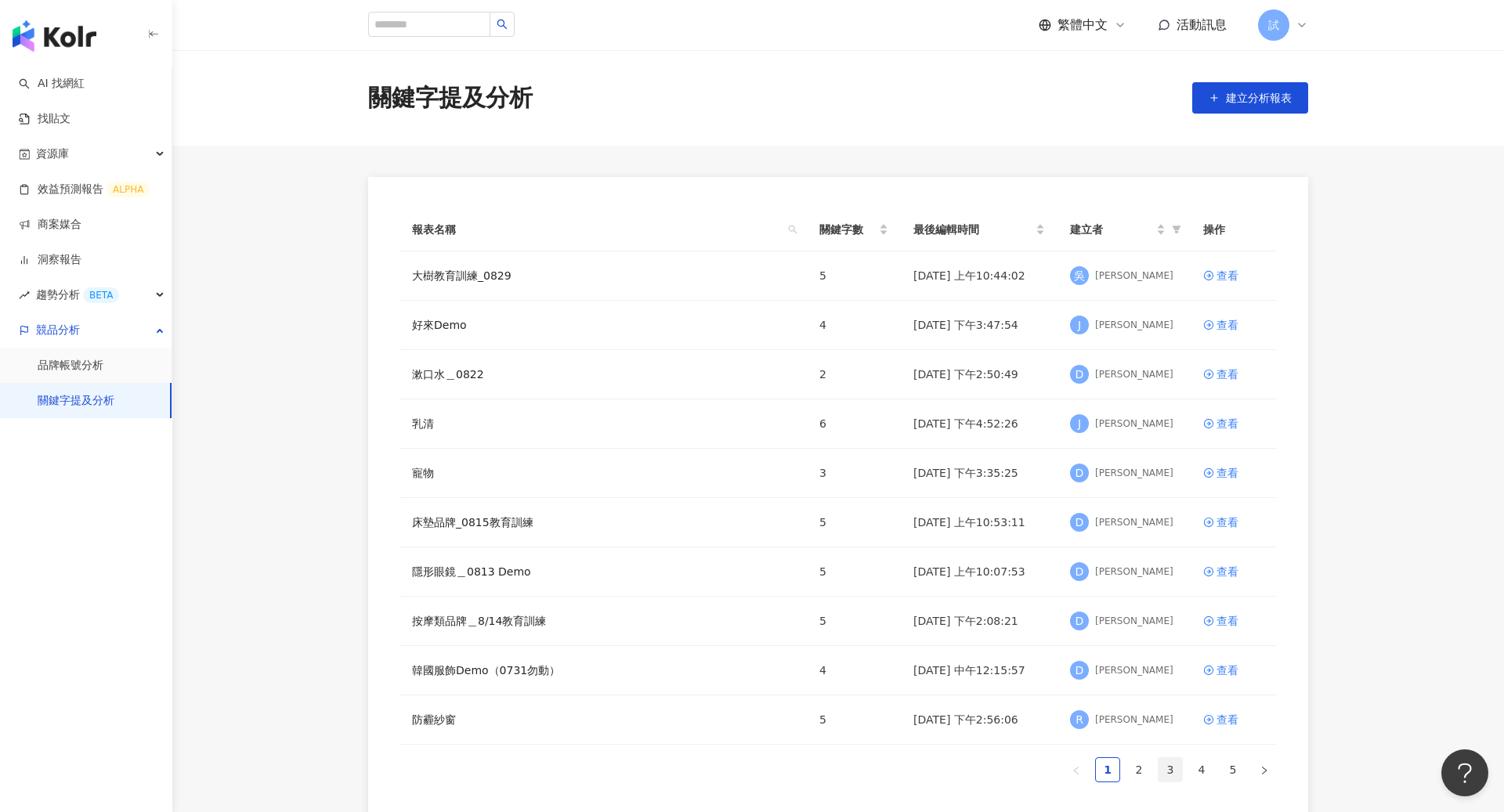
click at [1168, 765] on link "3" at bounding box center [1170, 770] width 24 height 24
click at [1199, 771] on link "4" at bounding box center [1202, 770] width 24 height 24
click at [1130, 761] on link "2" at bounding box center [1139, 770] width 24 height 24
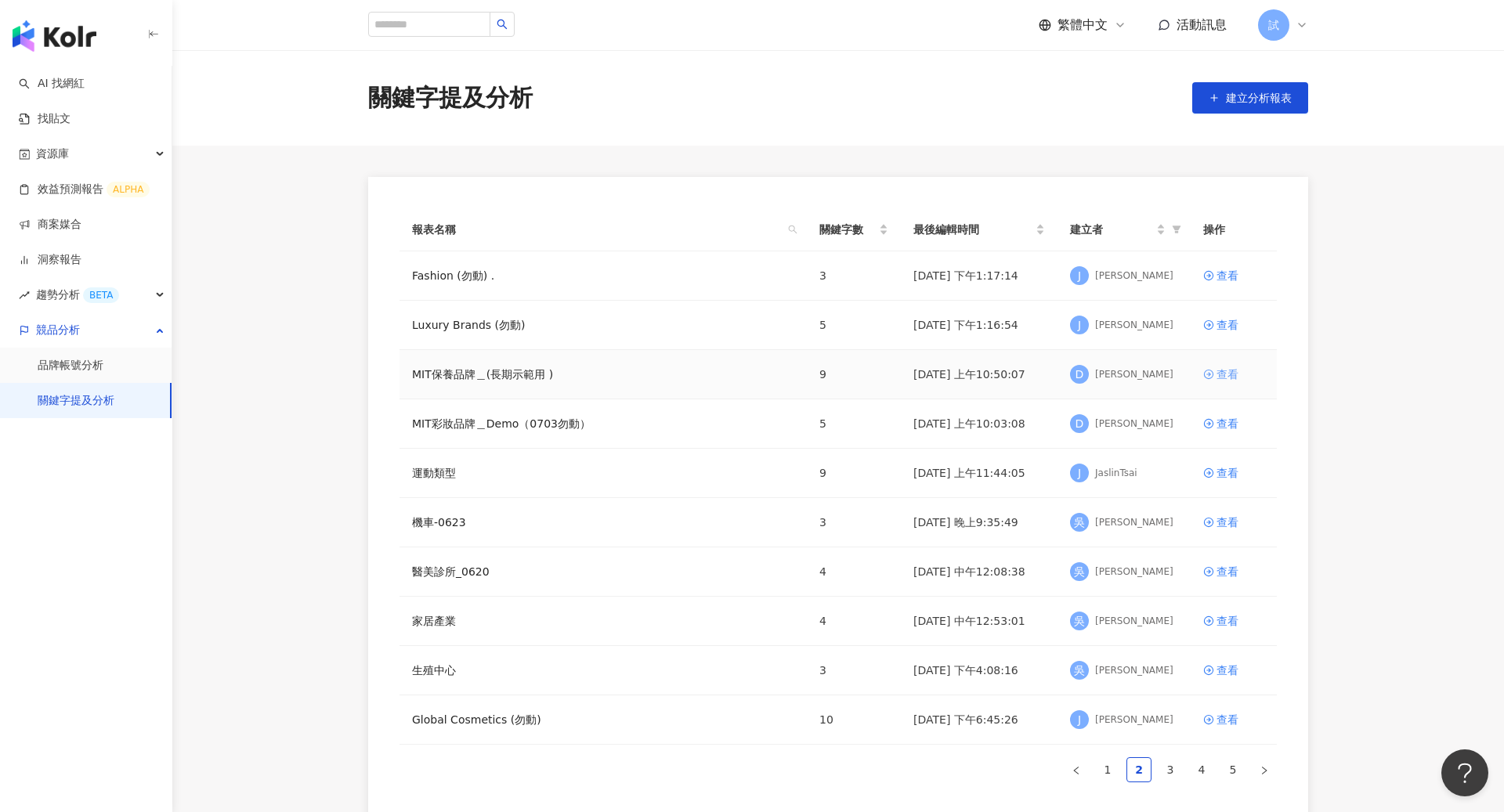
click at [1227, 373] on div "查看" at bounding box center [1228, 374] width 22 height 17
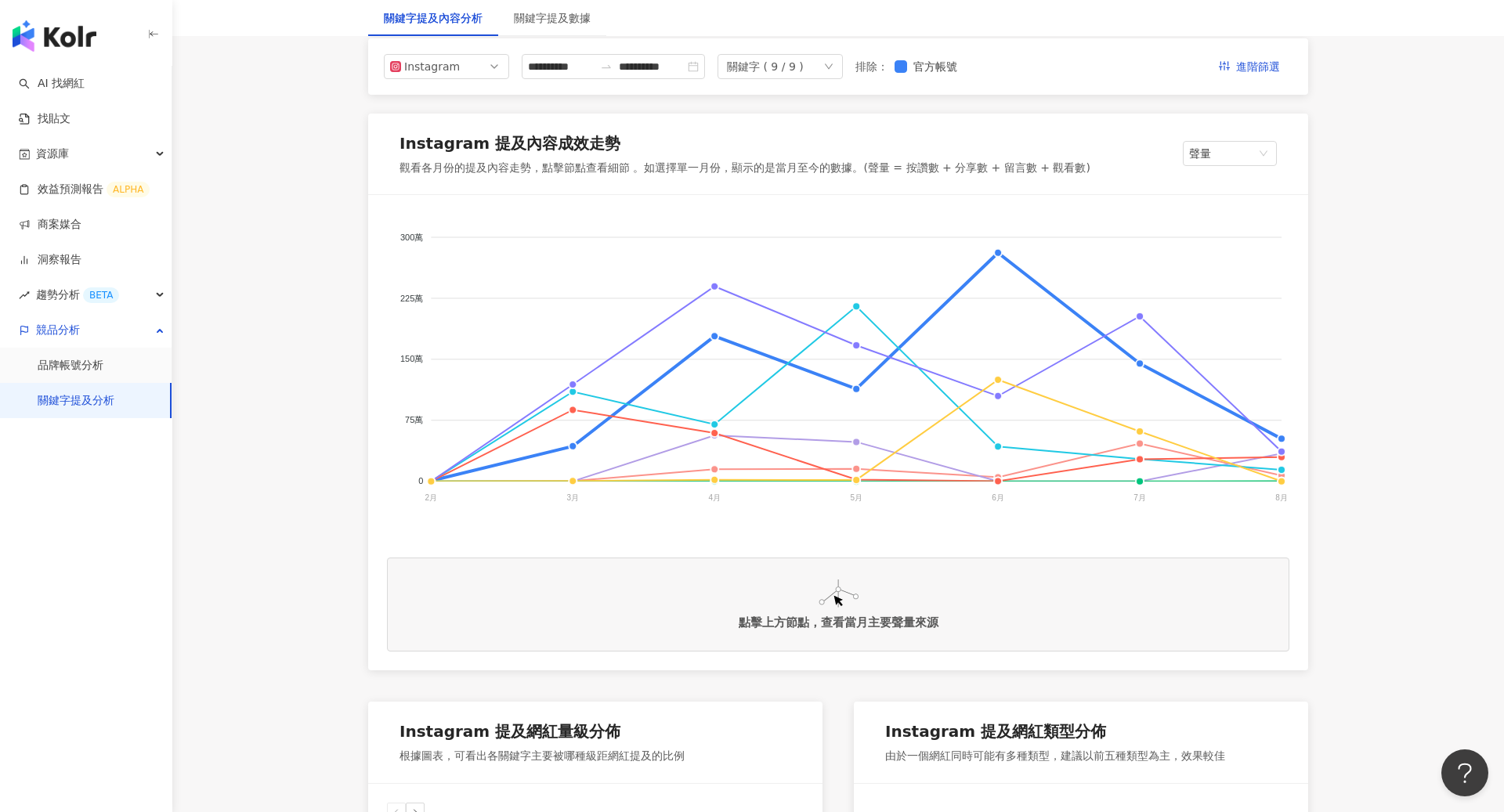
scroll to position [191, 0]
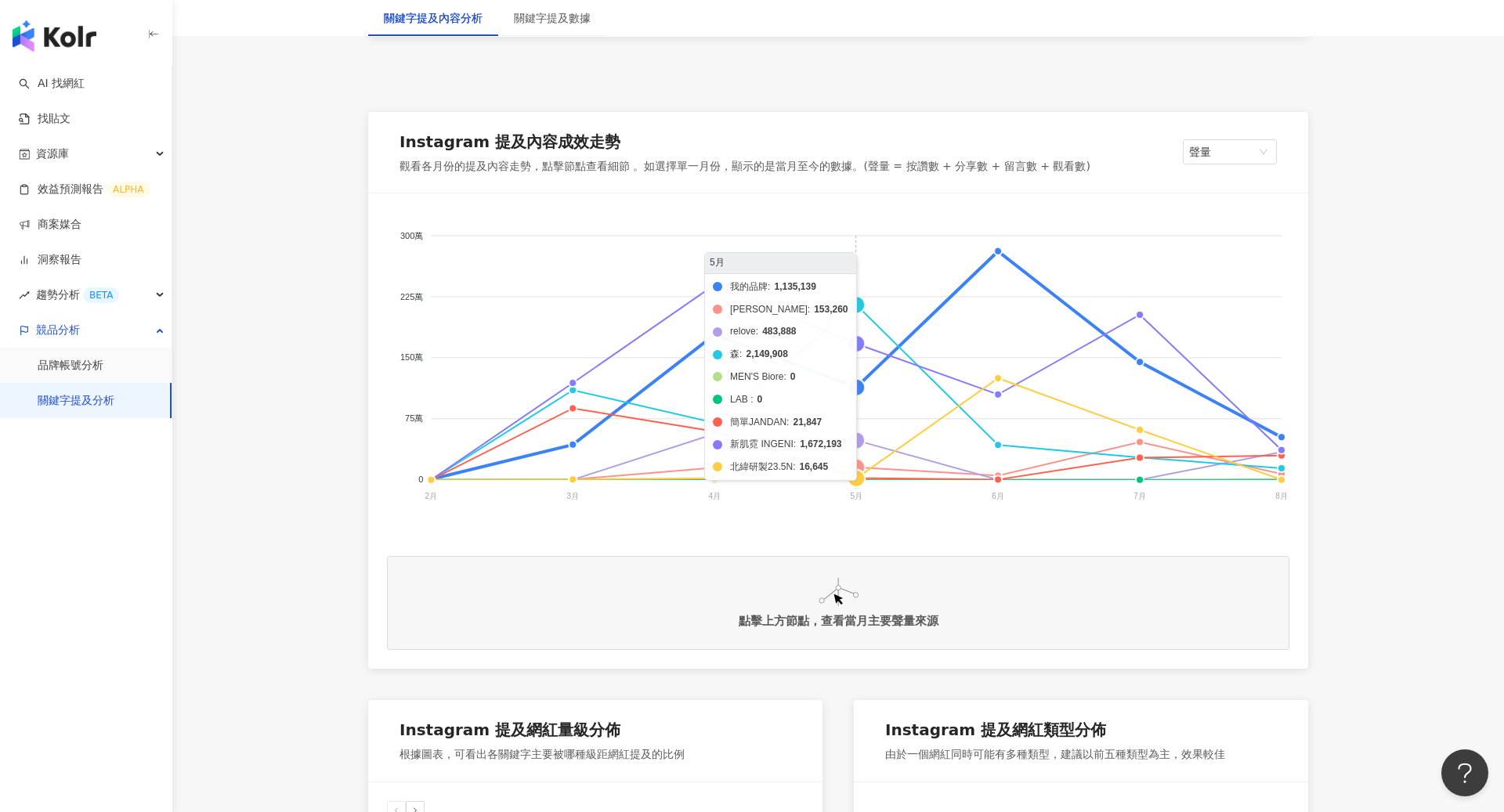
click at [869, 408] on foreignobject "我的品牌 嘉[PERSON_NAME] relove [PERSON_NAME]MEN'S Biore LAB 簡單JANDAN 新肌霓 INGENI 北緯研…" at bounding box center [838, 368] width 902 height 313
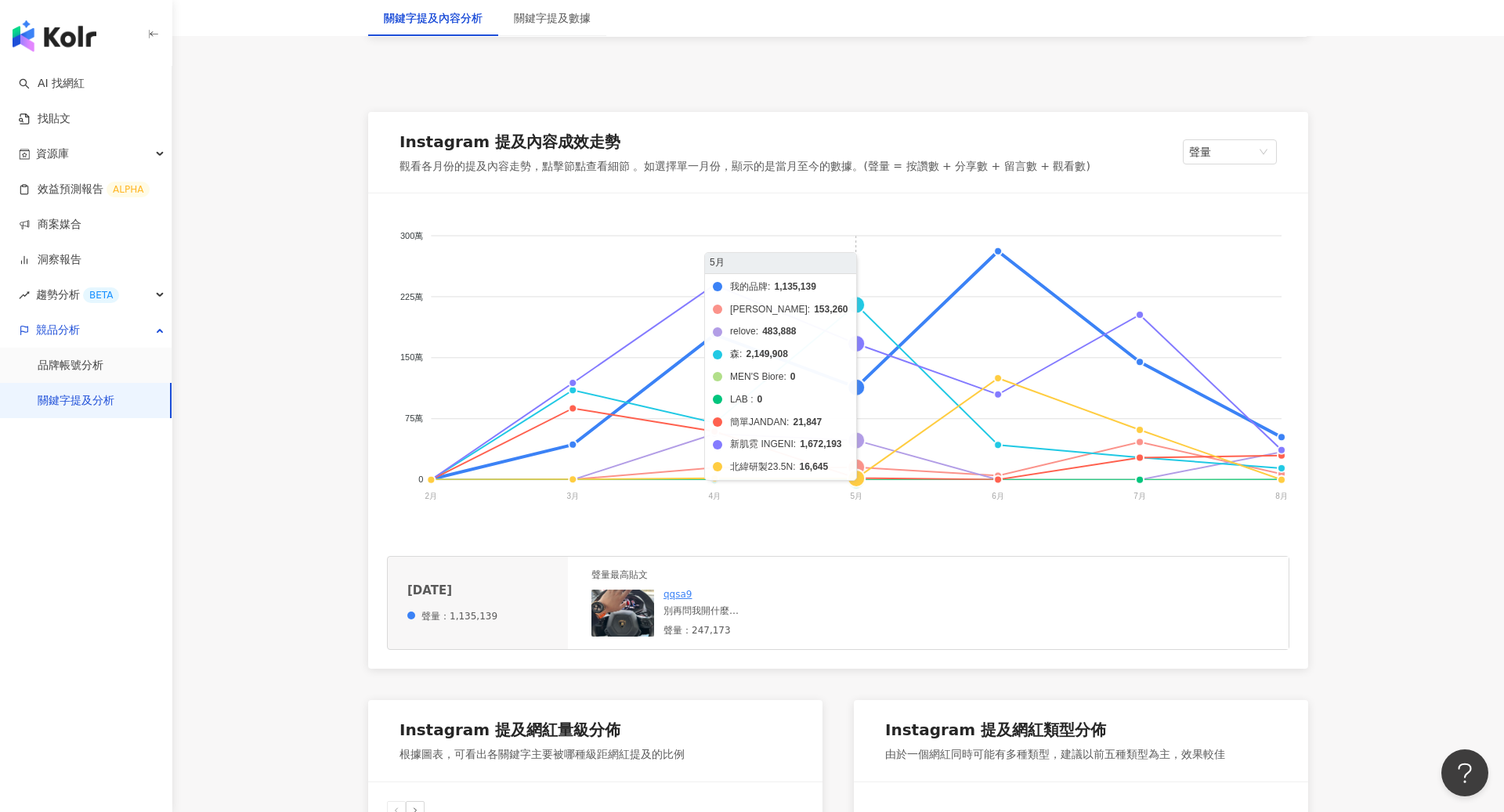
click at [863, 302] on foreignobject "我的品牌 嘉[PERSON_NAME] relove [PERSON_NAME]MEN'S Biore LAB 簡單JANDAN 新肌霓 INGENI 北緯研…" at bounding box center [838, 368] width 902 height 313
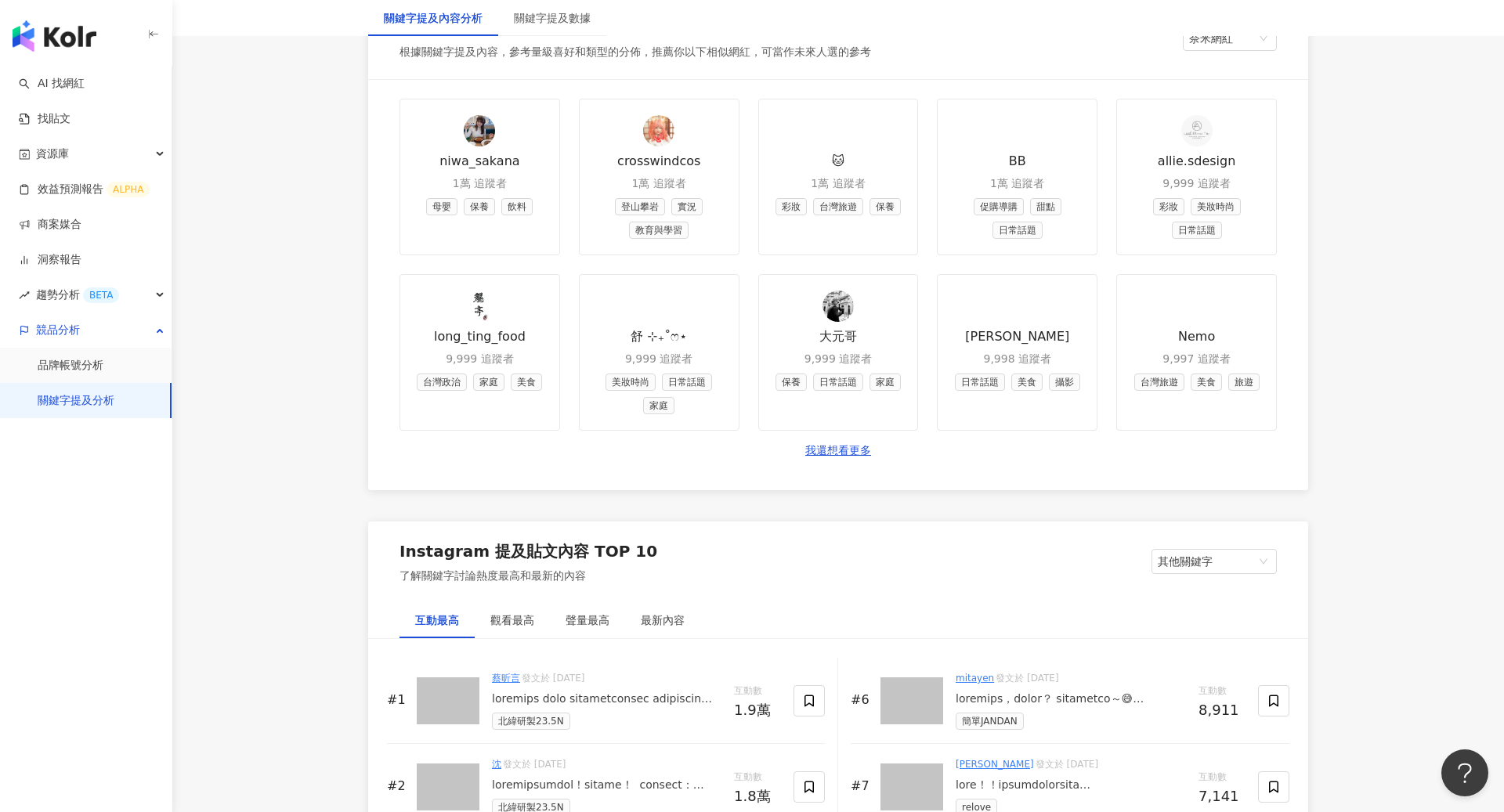
scroll to position [2292, 0]
